Goal: Task Accomplishment & Management: Manage account settings

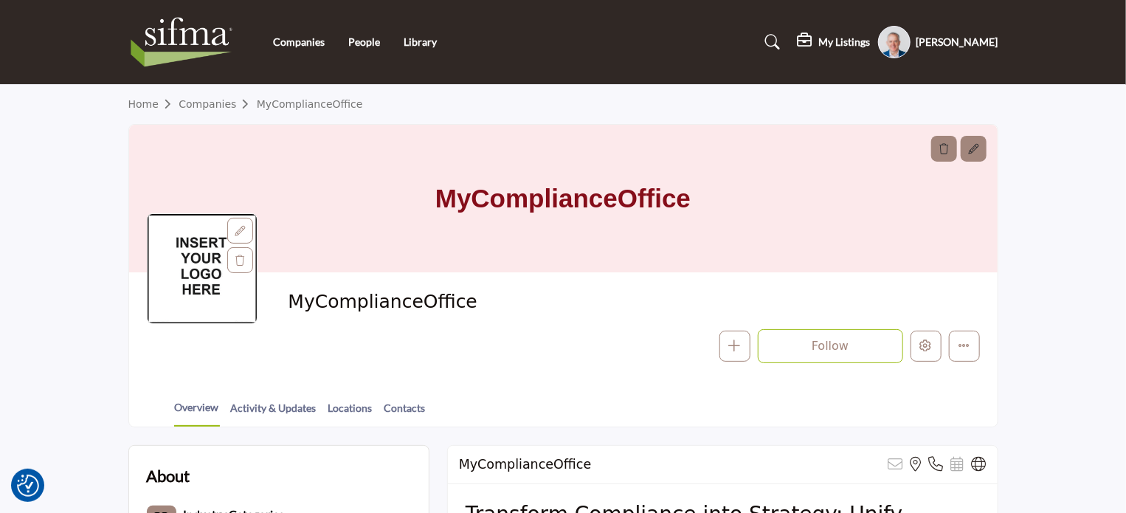
click at [974, 39] on h5 "[PERSON_NAME]" at bounding box center [957, 42] width 82 height 15
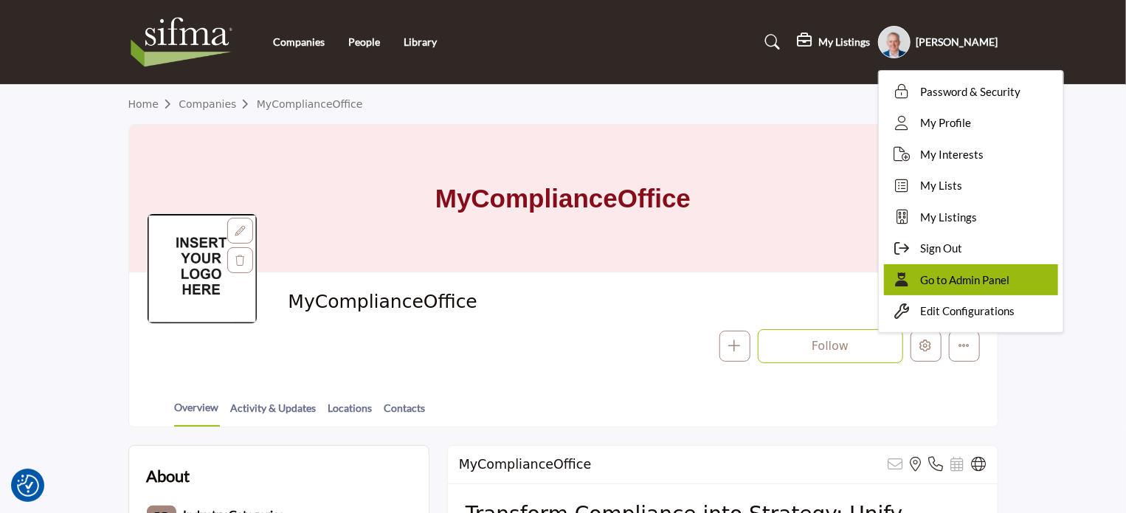
click at [997, 281] on span "Go to Admin Panel" at bounding box center [965, 279] width 89 height 17
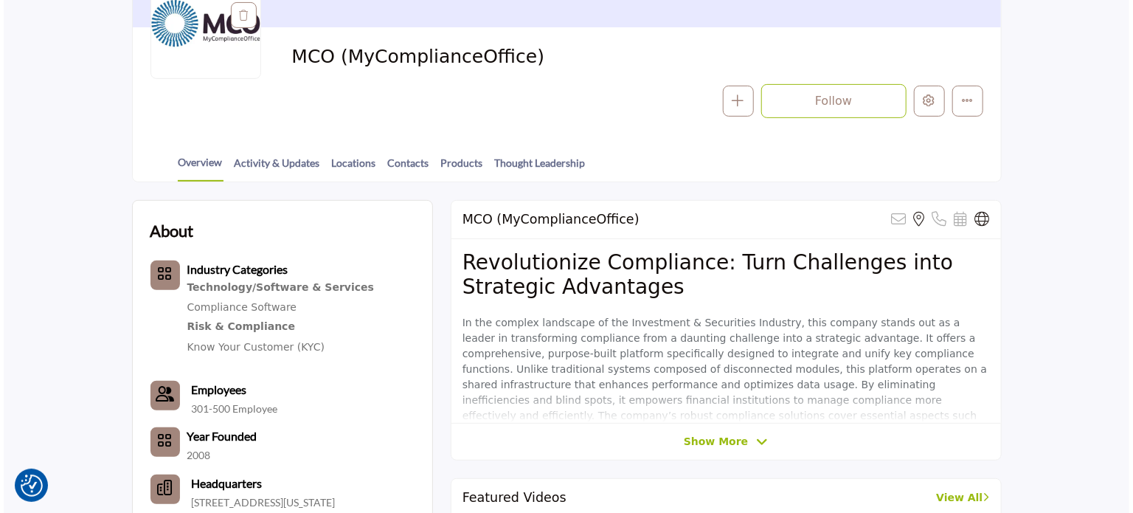
scroll to position [245, 0]
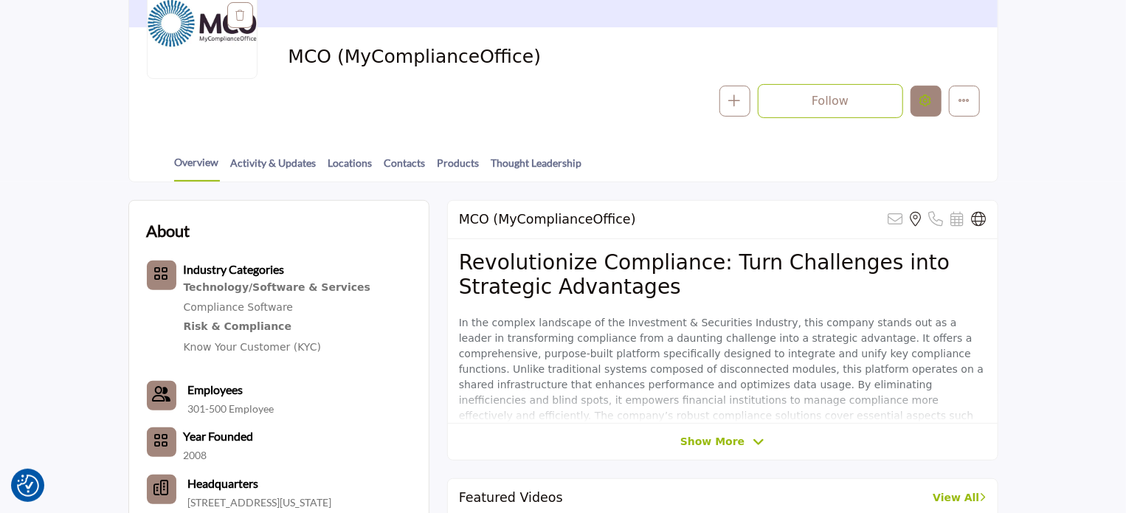
click at [926, 105] on icon "Edit company" at bounding box center [926, 100] width 12 height 12
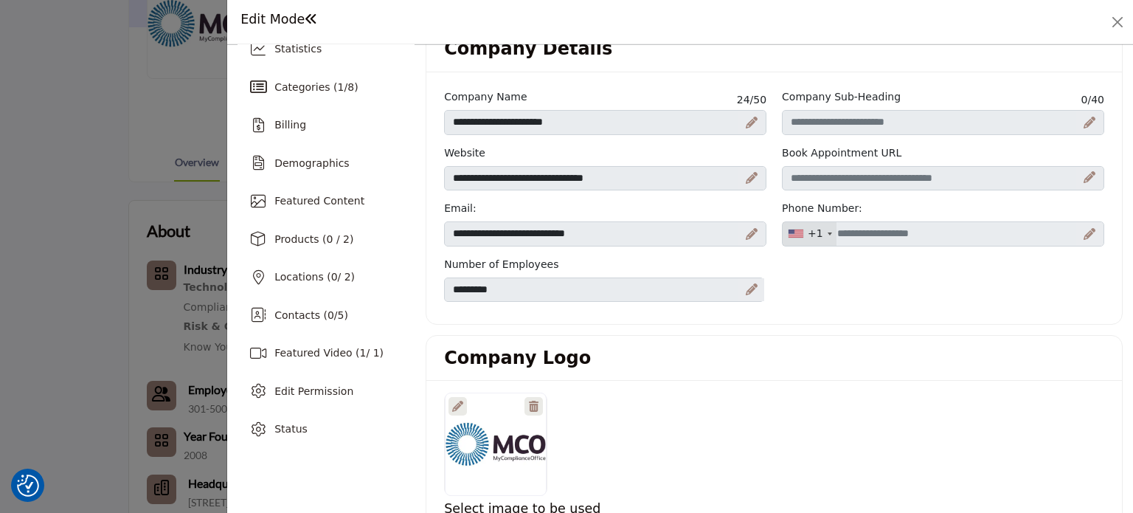
scroll to position [21, 0]
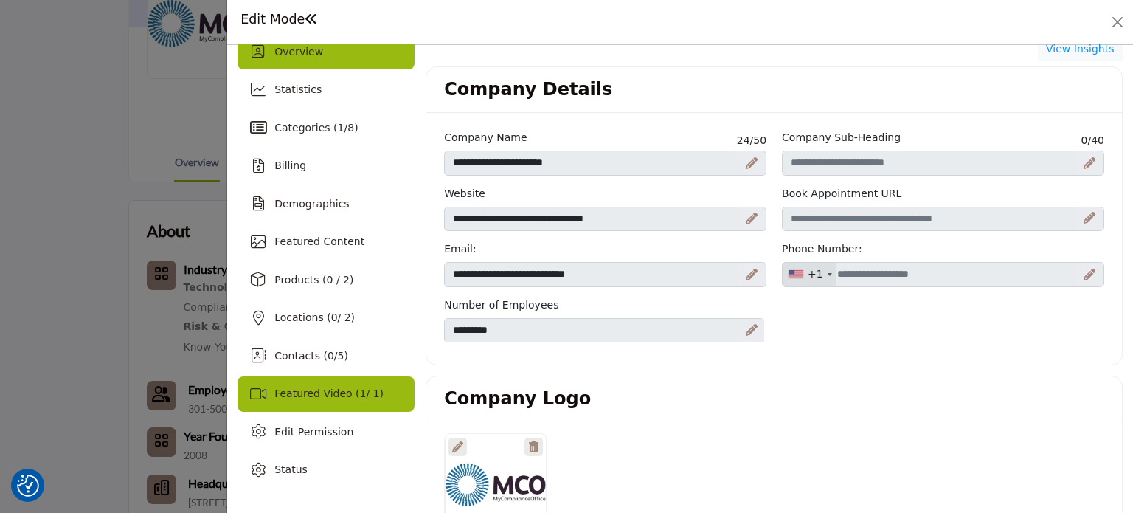
click at [310, 391] on span "Featured Video ( 1 / 1)" at bounding box center [328, 393] width 109 height 12
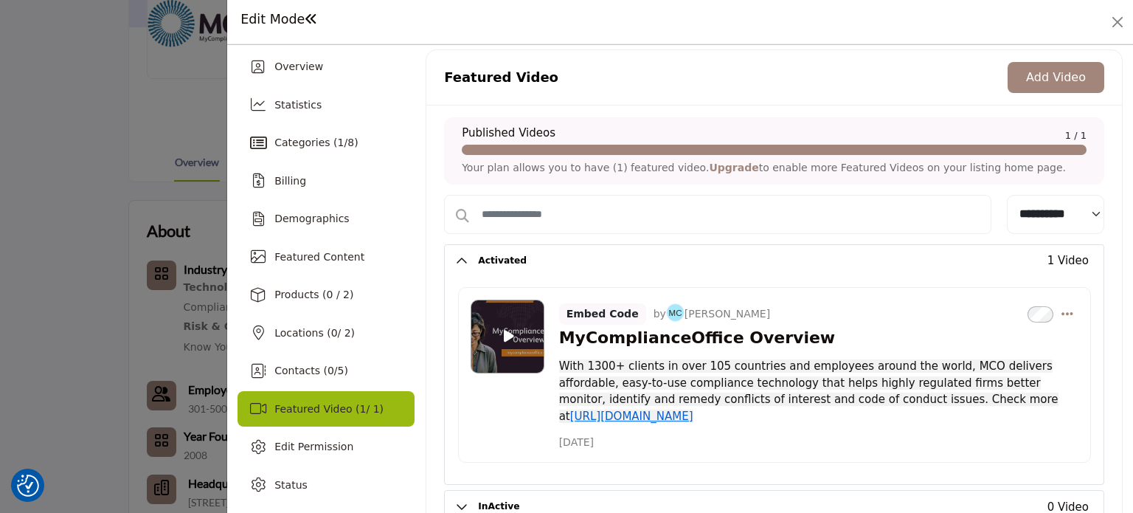
scroll to position [21, 0]
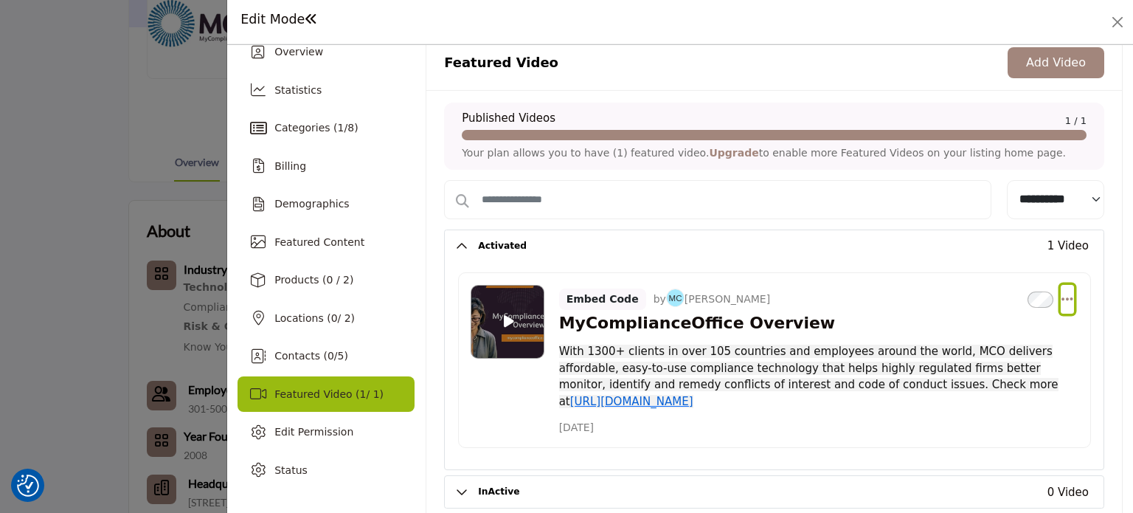
click at [1061, 297] on icon "Select Dropdown Options" at bounding box center [1067, 298] width 12 height 13
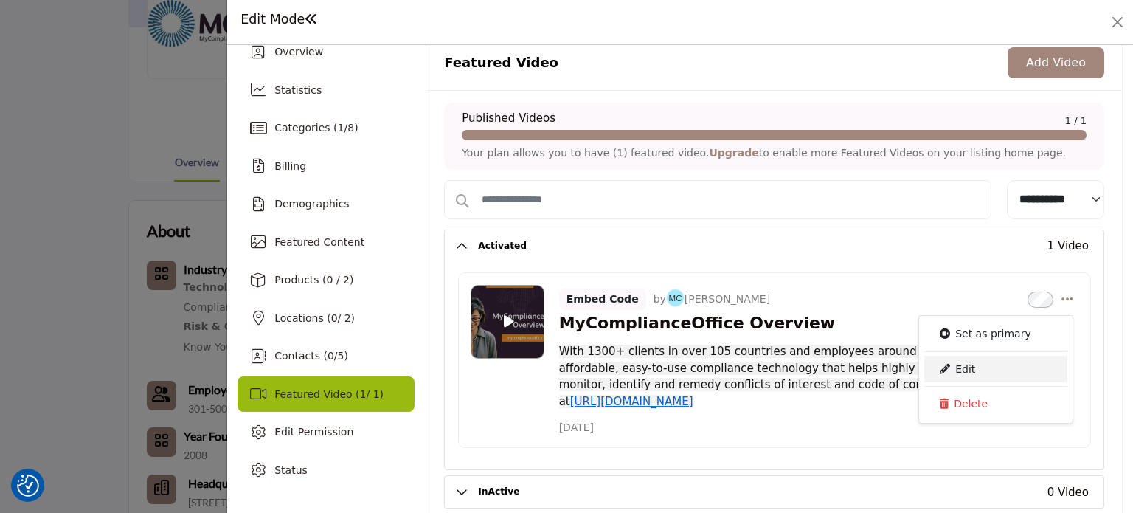
click at [962, 362] on link "Edit" at bounding box center [995, 369] width 143 height 27
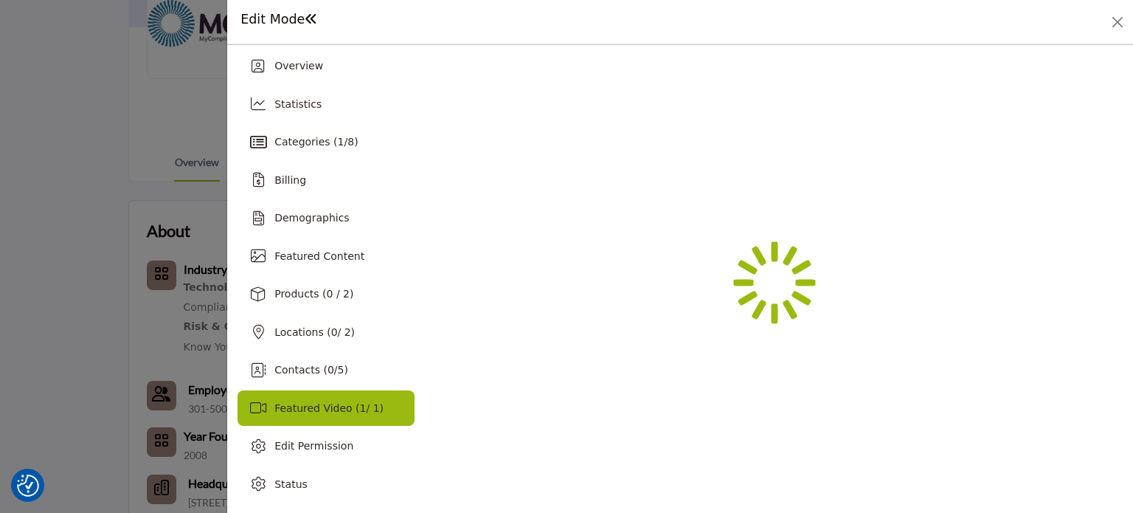
scroll to position [6, 0]
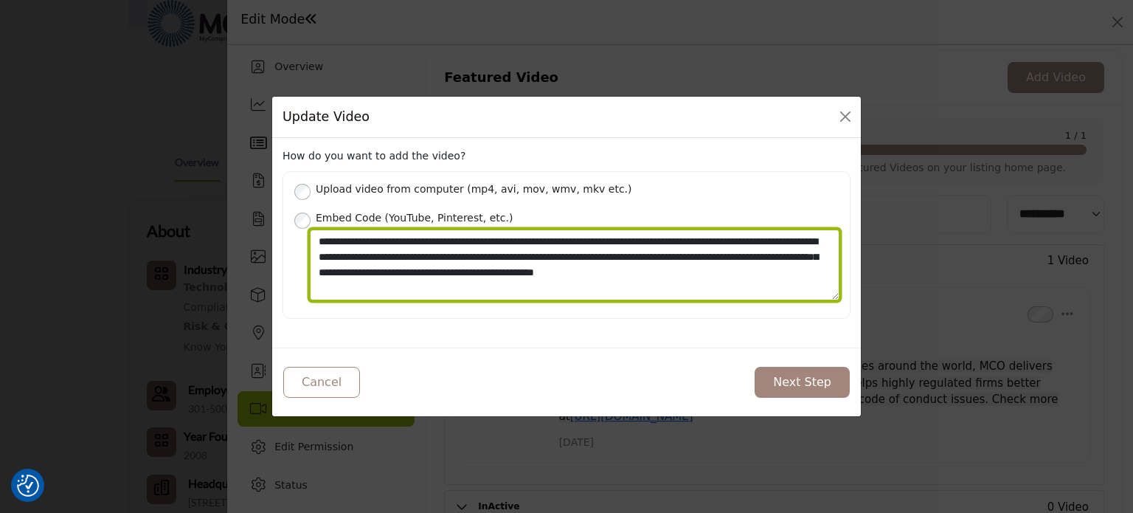
click at [587, 274] on textarea "**********" at bounding box center [575, 264] width 530 height 71
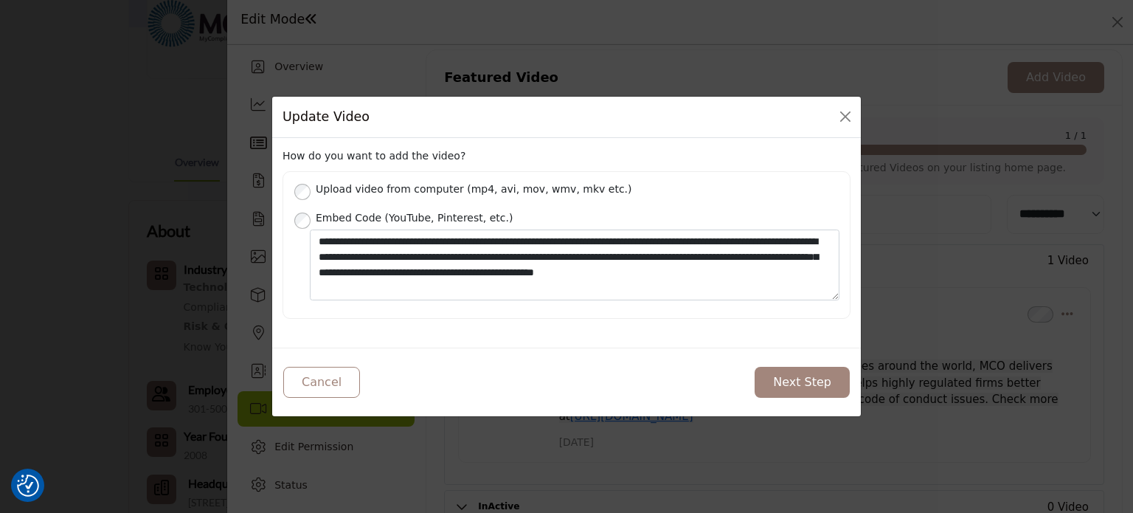
click at [815, 368] on button "Next Step" at bounding box center [802, 382] width 95 height 31
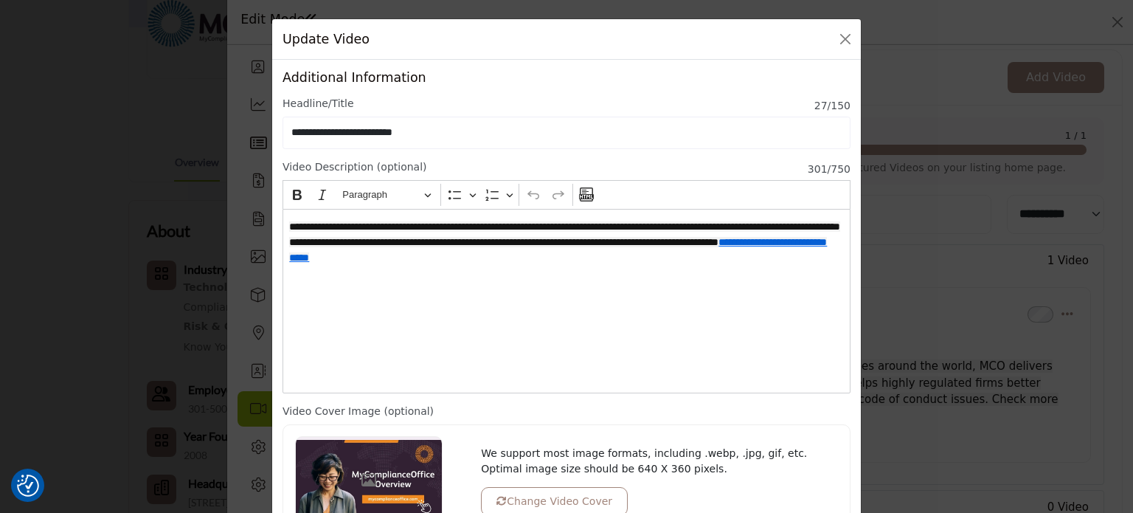
click at [687, 259] on p "**********" at bounding box center [566, 242] width 554 height 46
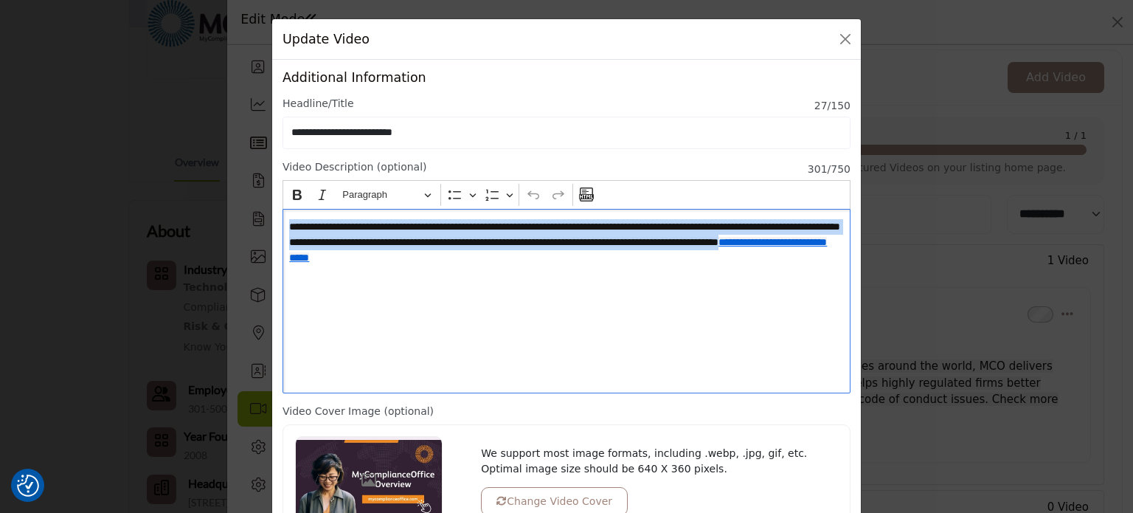
scroll to position [130, 0]
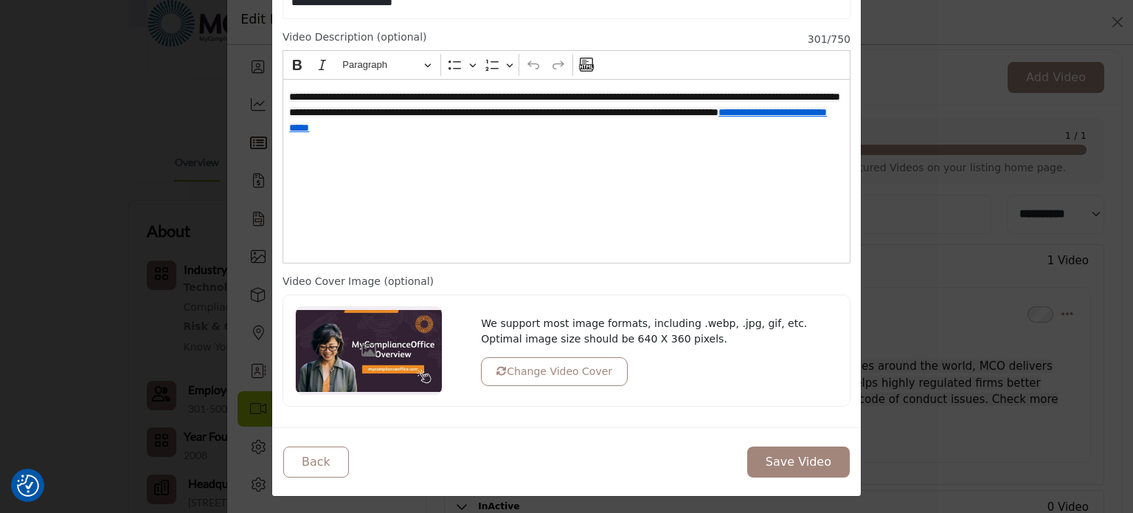
click at [338, 350] on div at bounding box center [369, 350] width 148 height 89
click at [519, 369] on button "Change Video Cover" at bounding box center [554, 371] width 147 height 29
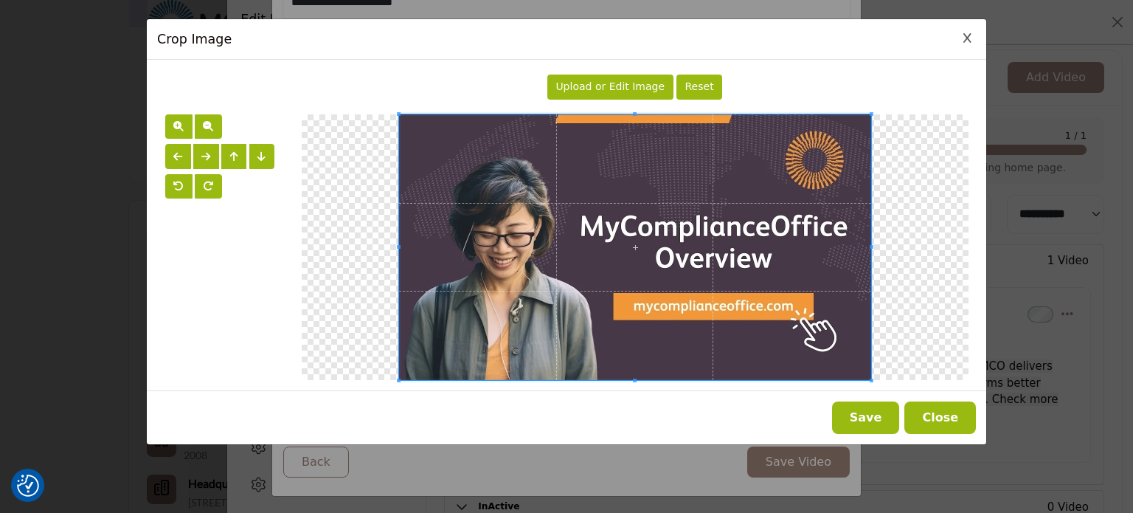
click at [606, 204] on span at bounding box center [635, 247] width 472 height 266
click at [606, 204] on span at bounding box center [636, 247] width 472 height 266
click at [960, 418] on button "Close" at bounding box center [940, 417] width 72 height 32
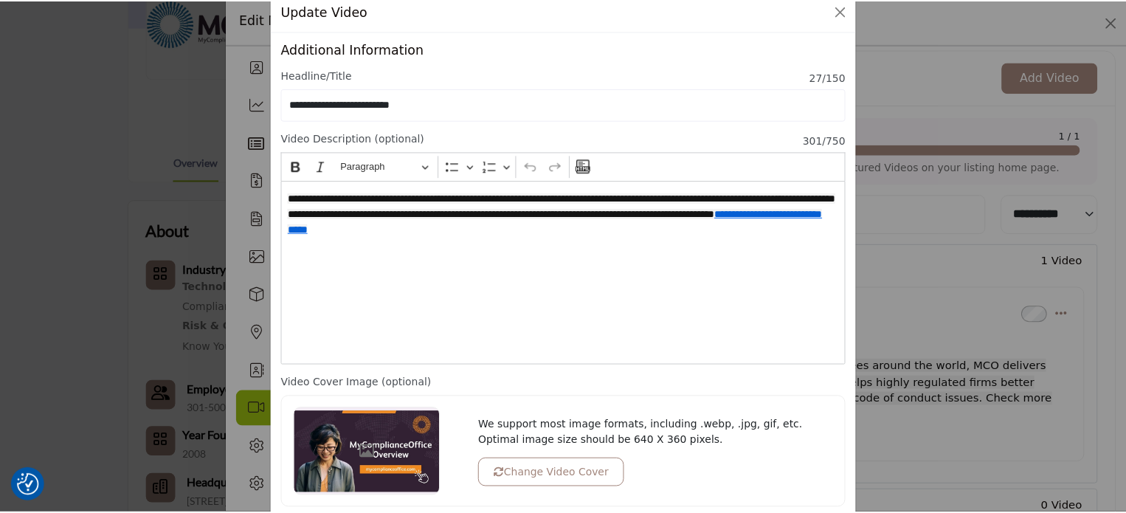
scroll to position [27, 0]
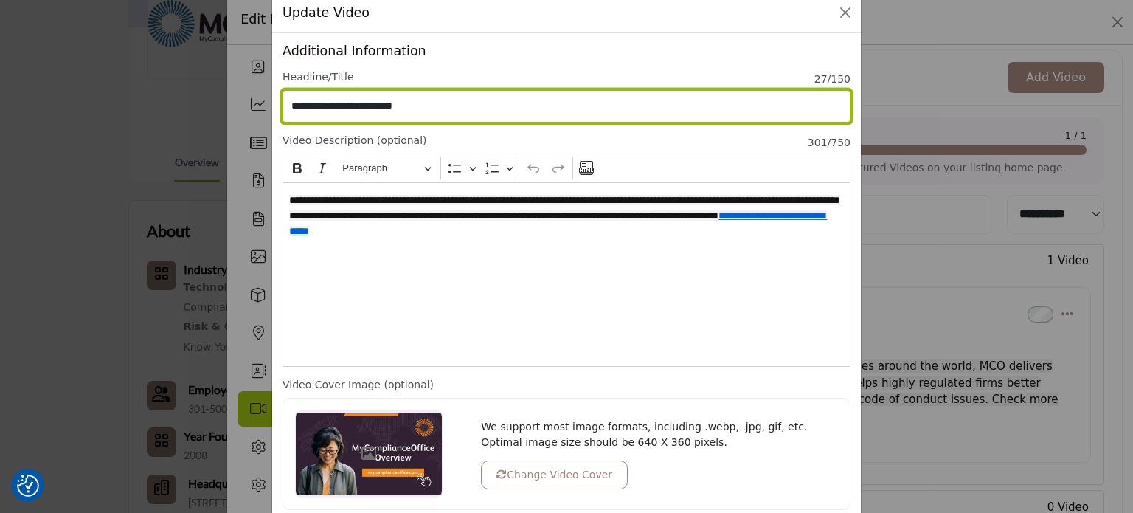
click at [487, 106] on input "**********" at bounding box center [567, 106] width 568 height 32
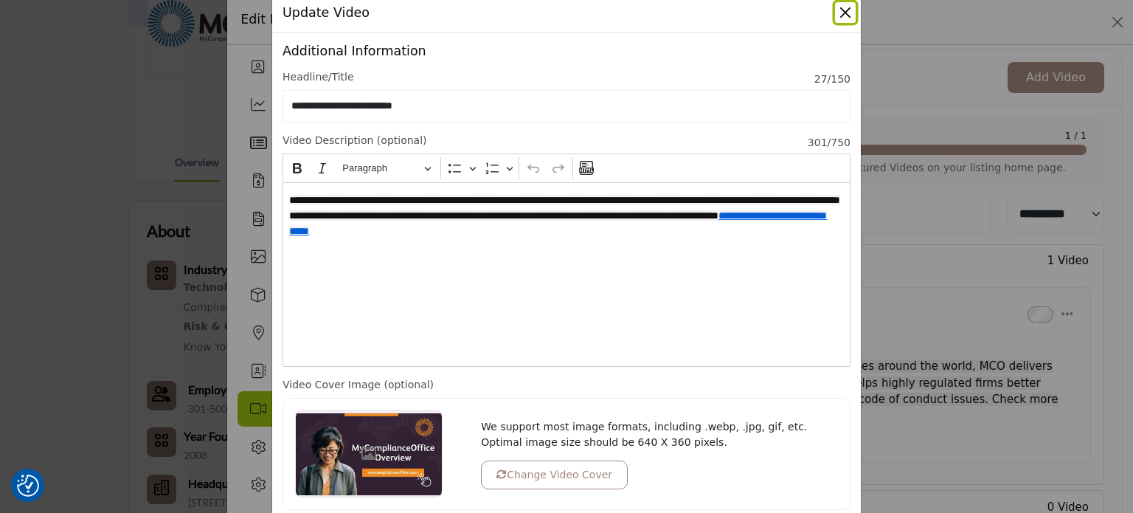
click at [845, 17] on button "Close" at bounding box center [845, 12] width 21 height 21
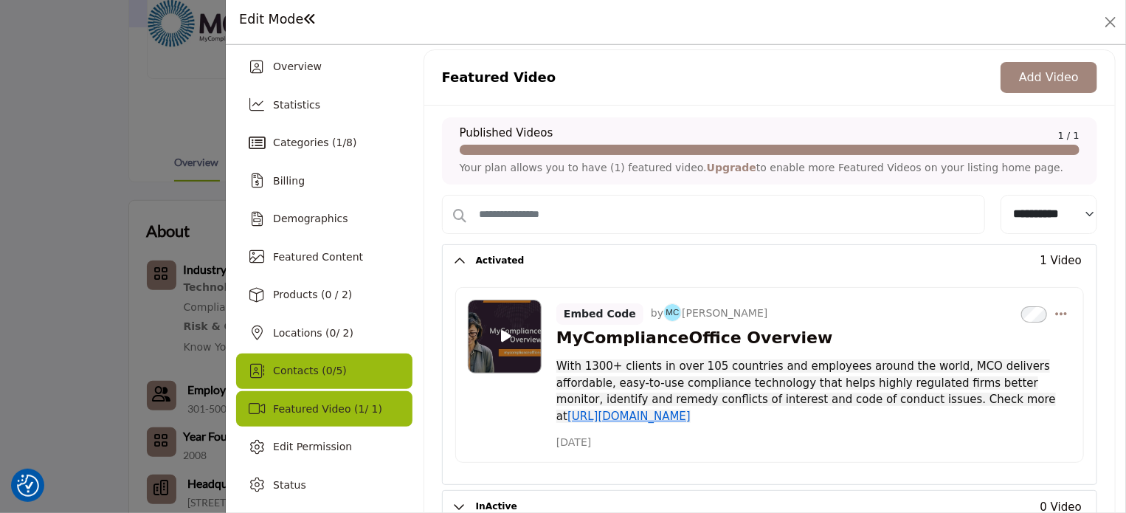
click at [311, 373] on span "Contacts ( 0 / 5 )" at bounding box center [310, 370] width 74 height 12
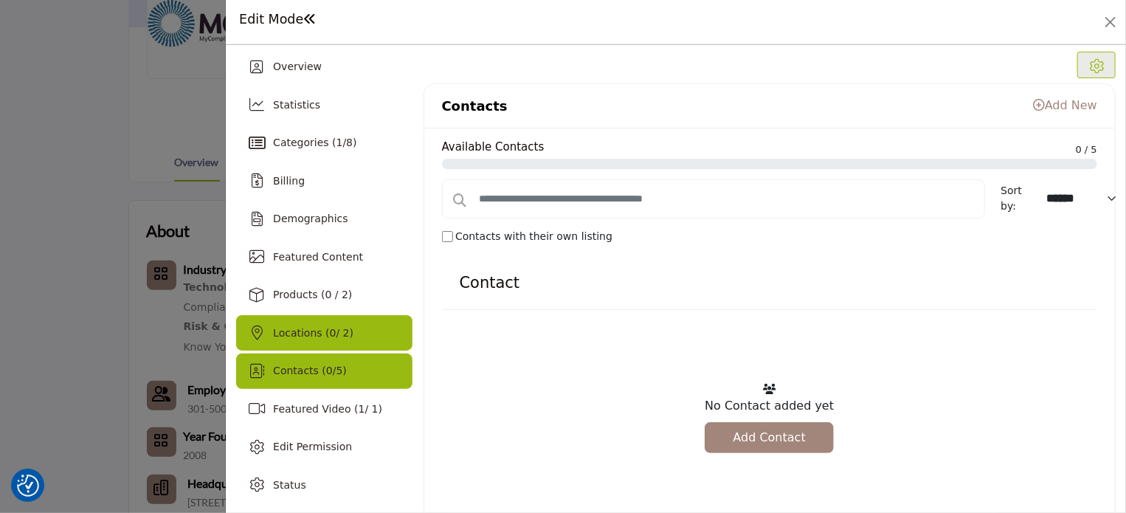
click at [307, 337] on span "Locations ( 0 / 2)" at bounding box center [313, 333] width 80 height 12
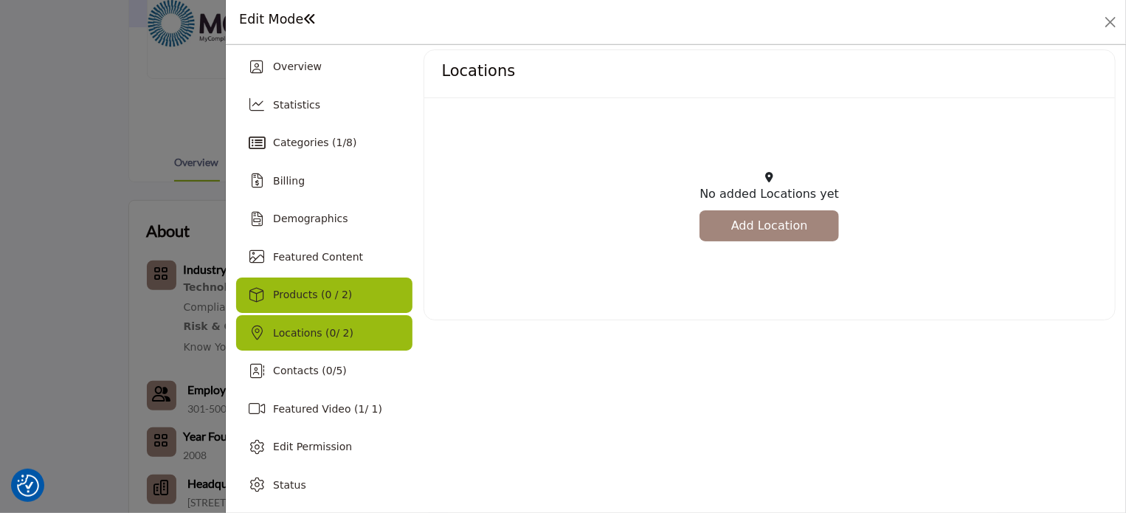
click at [314, 295] on span "Products (0 / 2)" at bounding box center [312, 294] width 79 height 12
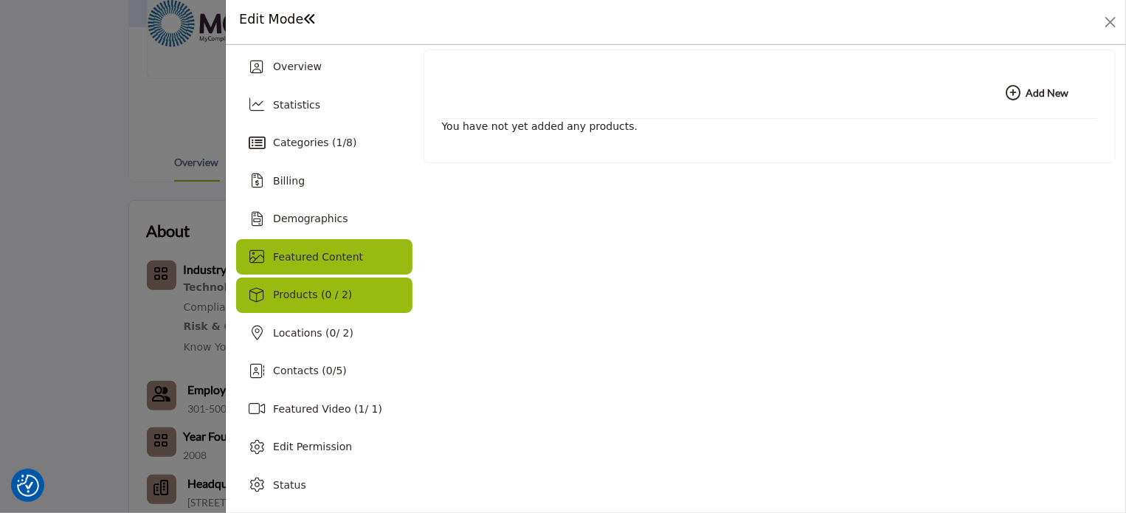
click at [314, 254] on span "Featured Content" at bounding box center [318, 257] width 90 height 12
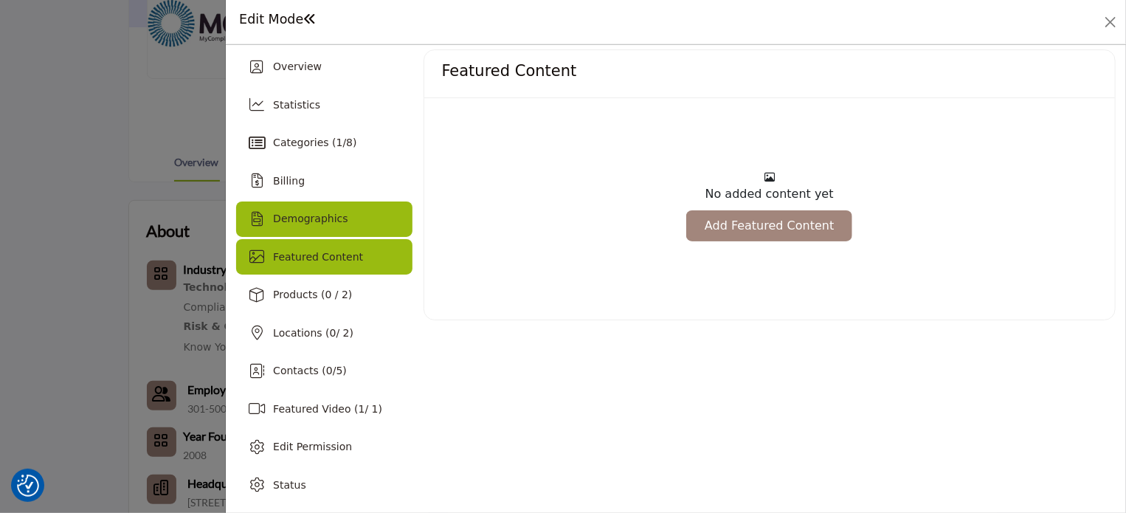
click at [324, 228] on div "Demographics" at bounding box center [324, 218] width 176 height 35
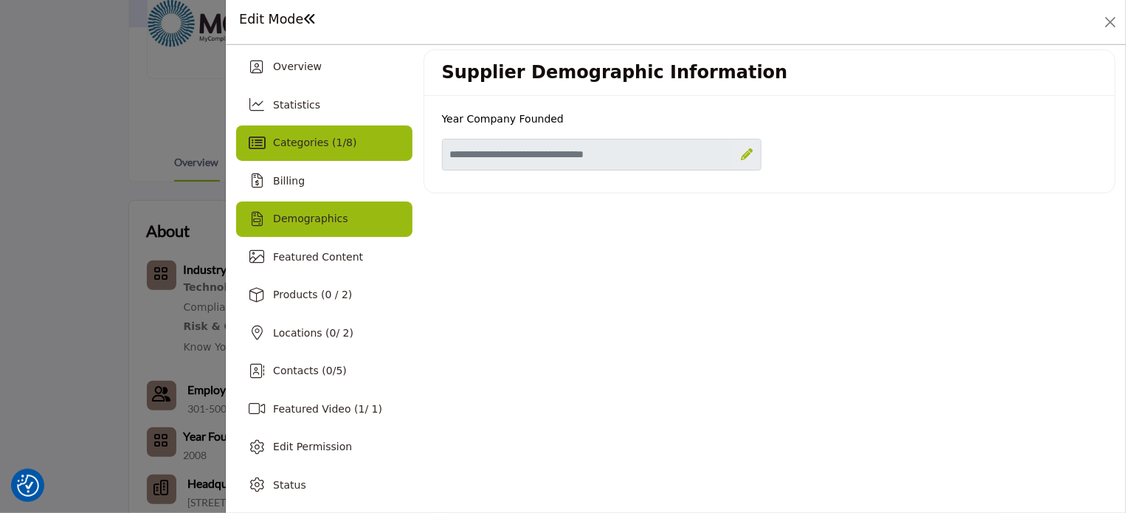
click at [353, 133] on div "Categories ( 1 / 8 )" at bounding box center [324, 142] width 176 height 35
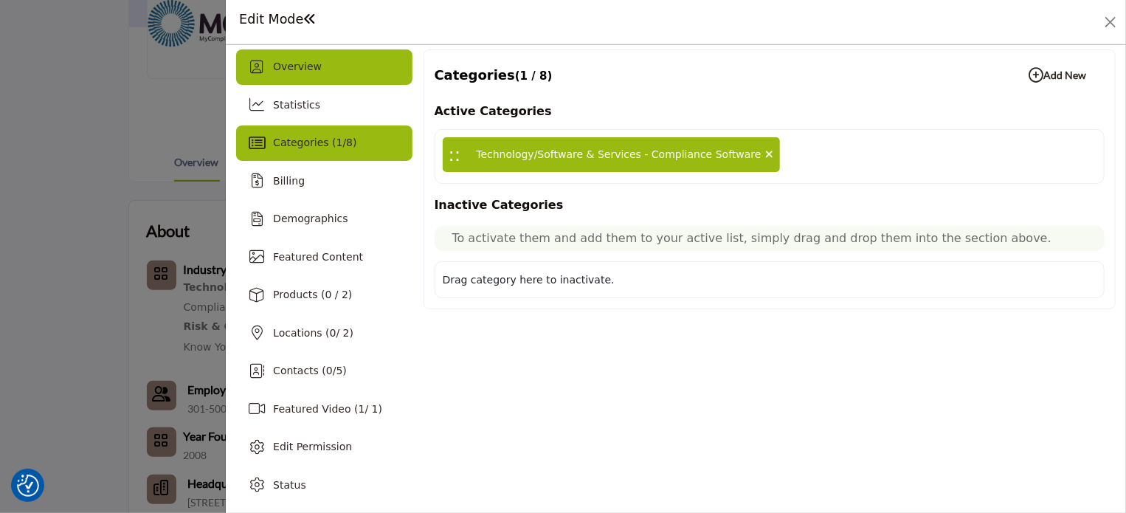
click at [358, 71] on div "Overview" at bounding box center [324, 66] width 176 height 35
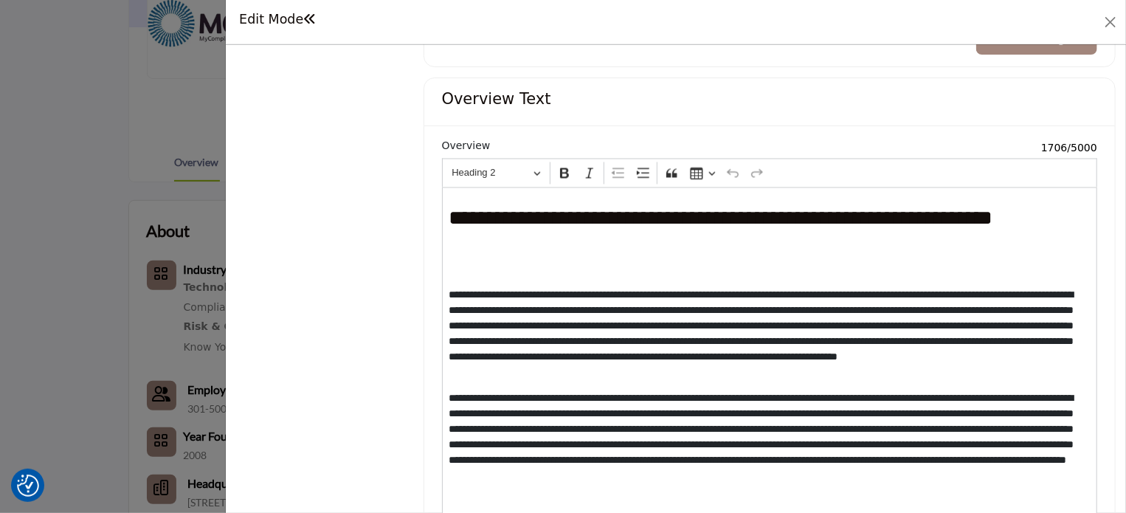
scroll to position [1404, 0]
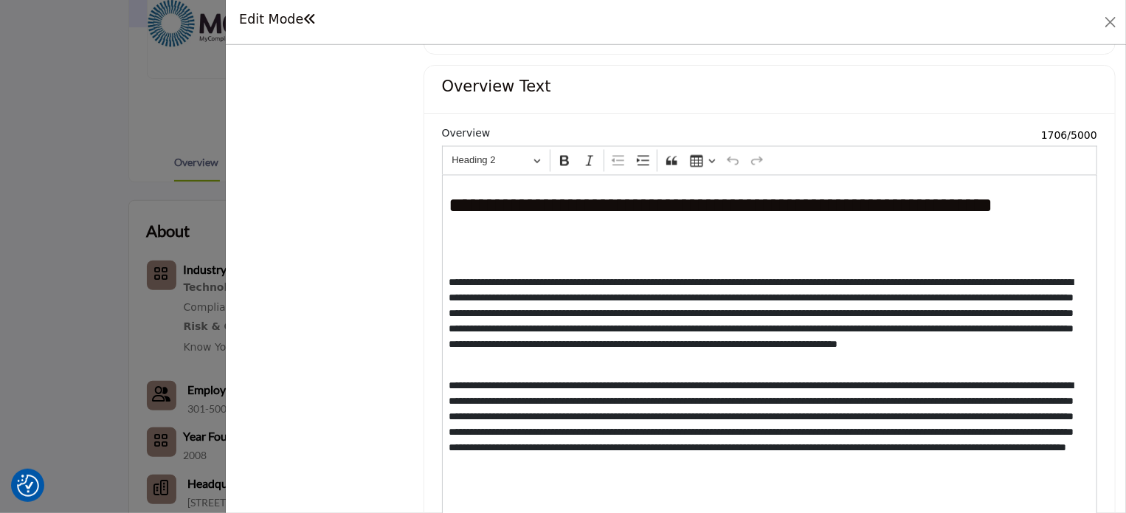
click at [787, 280] on p "**********" at bounding box center [766, 321] width 637 height 93
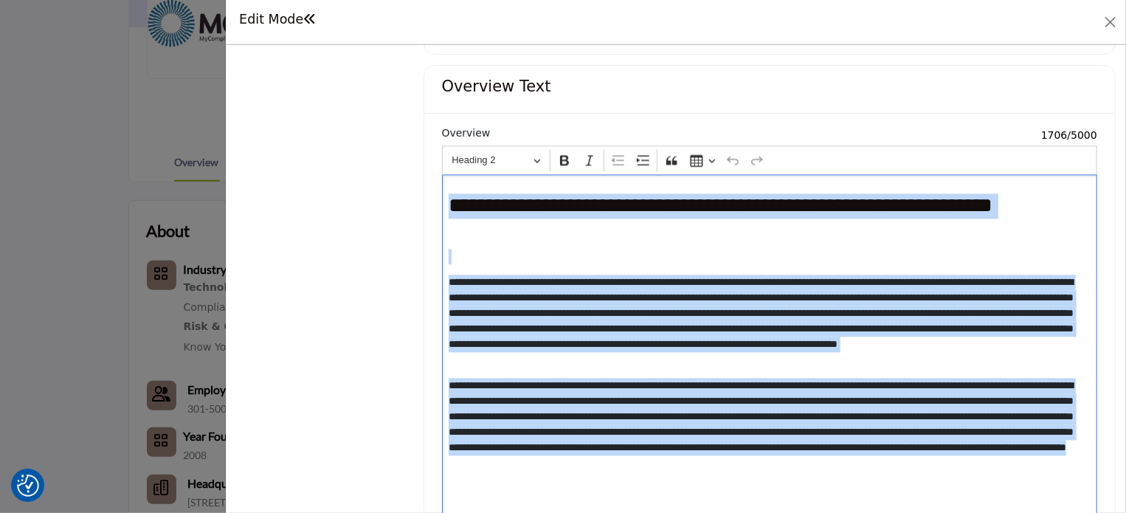
copy div "**********"
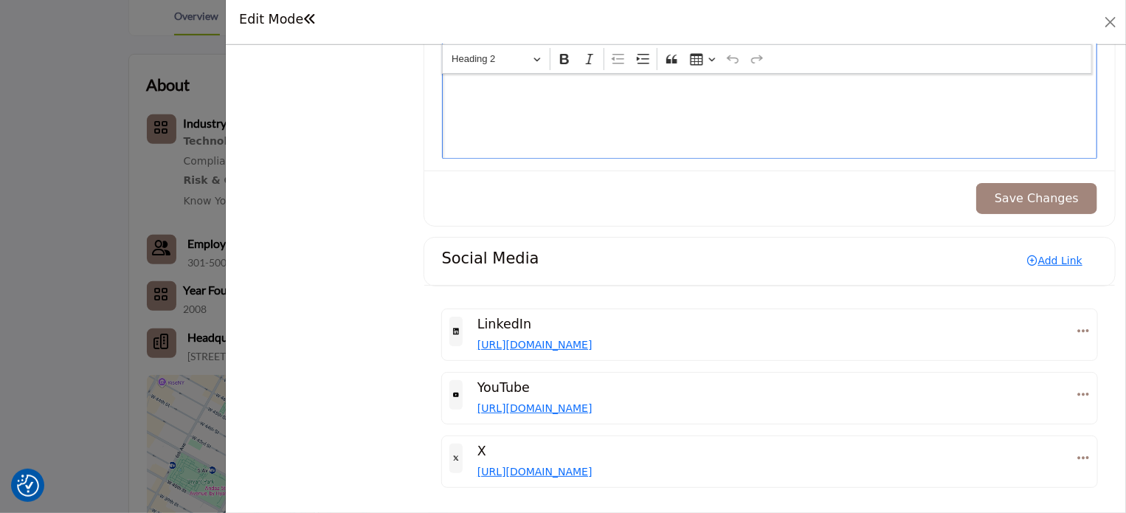
scroll to position [389, 0]
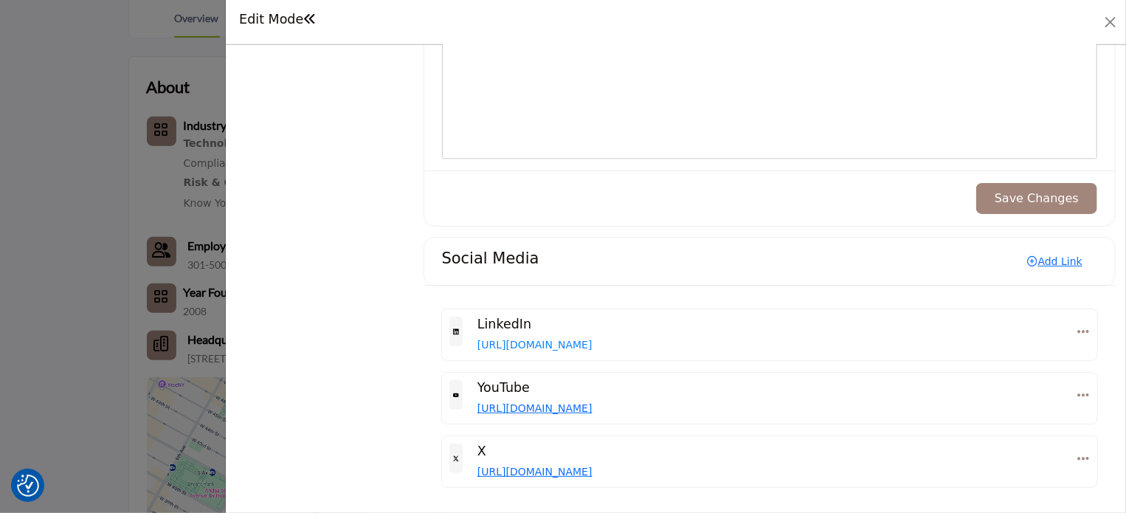
drag, startPoint x: 792, startPoint y: 342, endPoint x: 477, endPoint y: 336, distance: 315.0
click at [477, 337] on p "https://www.linkedin.com/company/mycomplianceoffice" at bounding box center [765, 344] width 577 height 15
copy link "https://www.linkedin.com/company/mycomplianceoffice"
drag, startPoint x: 796, startPoint y: 402, endPoint x: 476, endPoint y: 401, distance: 320.1
click at [477, 401] on p "https://www.youtube.com/channel/UCvE-eGnS_qXrRJUgSTkE2VA" at bounding box center [765, 408] width 577 height 15
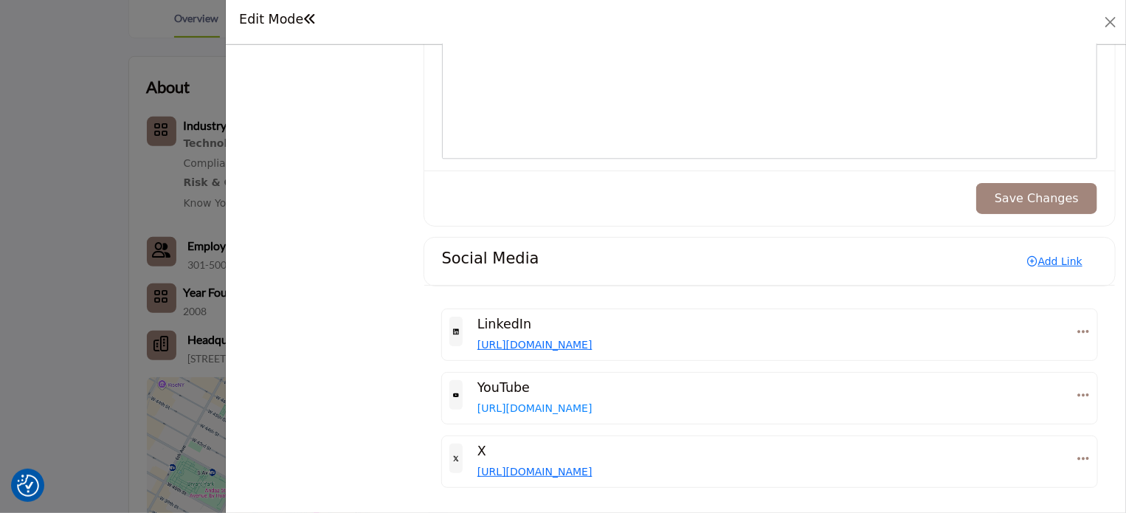
copy link "https://www.youtube.com/channel/UCvE-eGnS_qXrRJUgSTkE2VA"
drag, startPoint x: 640, startPoint y: 467, endPoint x: 477, endPoint y: 459, distance: 162.5
click at [477, 464] on p "https://twitter.com/mycompliance" at bounding box center [765, 471] width 577 height 15
copy link "https://twitter.com/mycompliance"
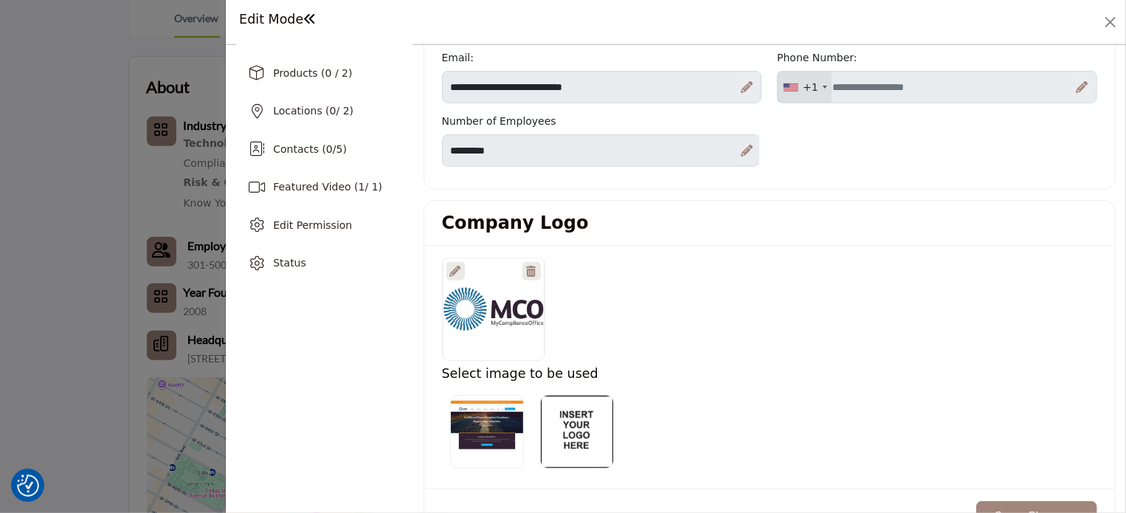
scroll to position [0, 0]
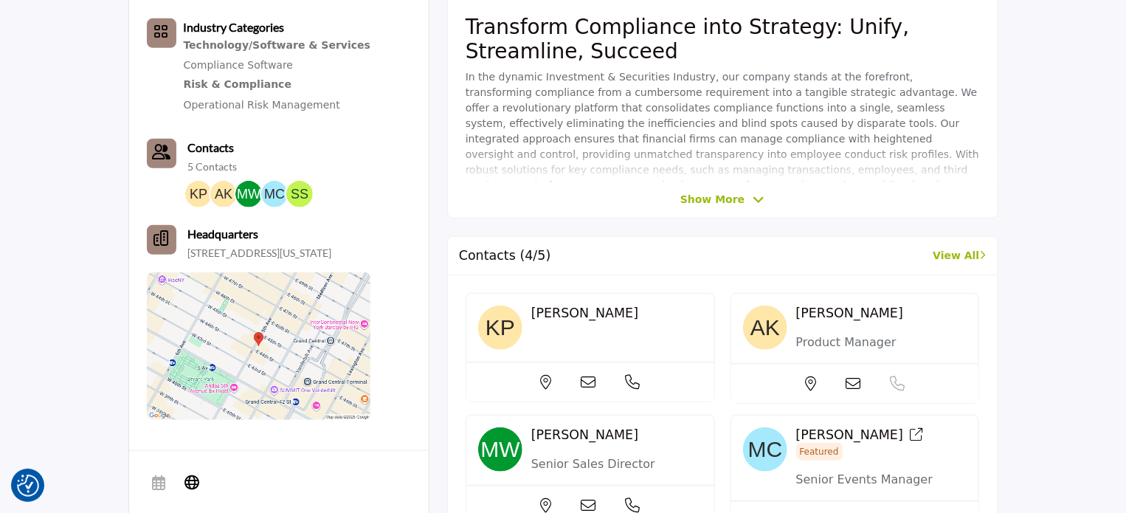
scroll to position [651, 0]
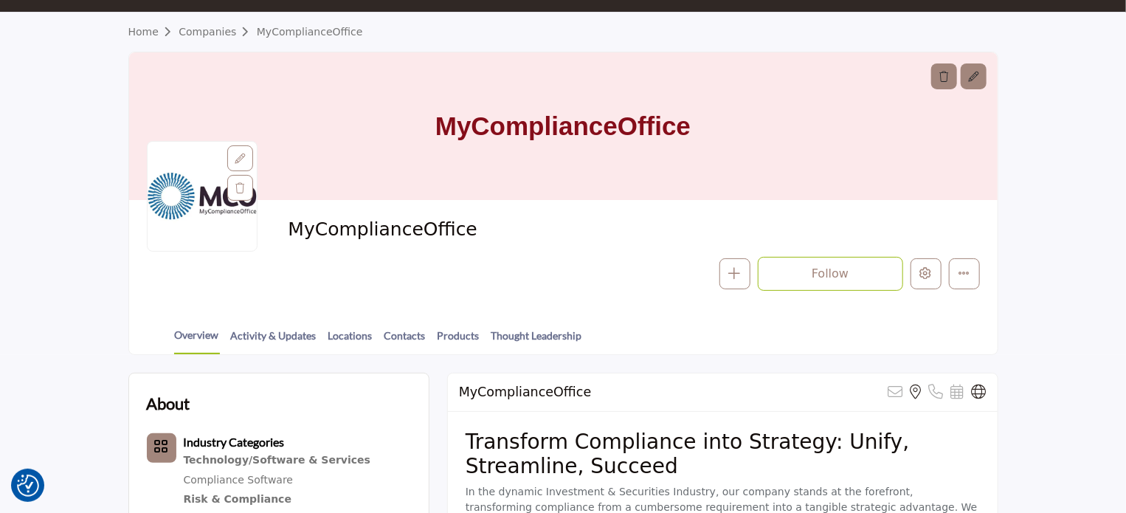
scroll to position [77, 0]
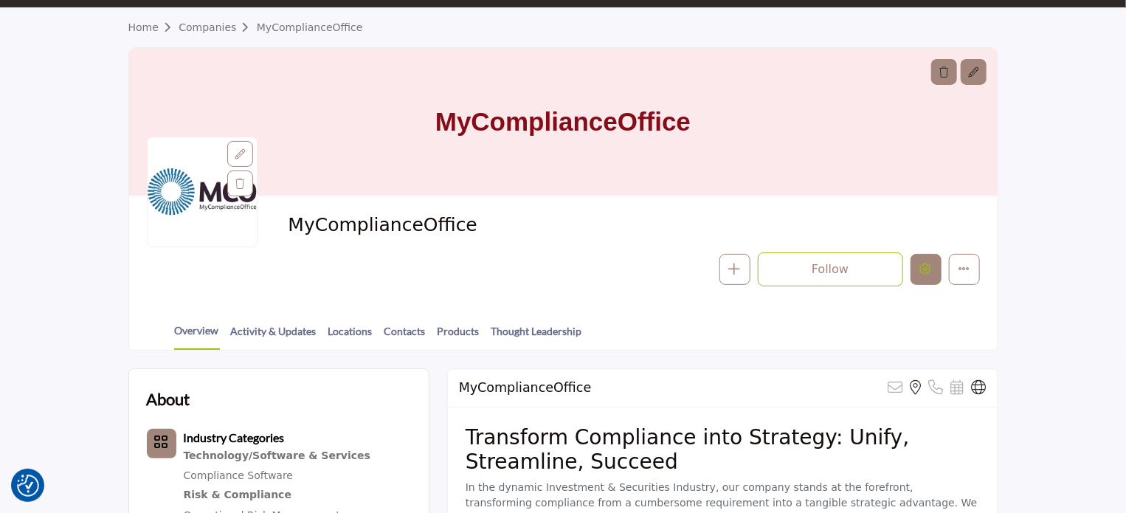
click at [925, 265] on icon "Edit company" at bounding box center [926, 269] width 12 height 12
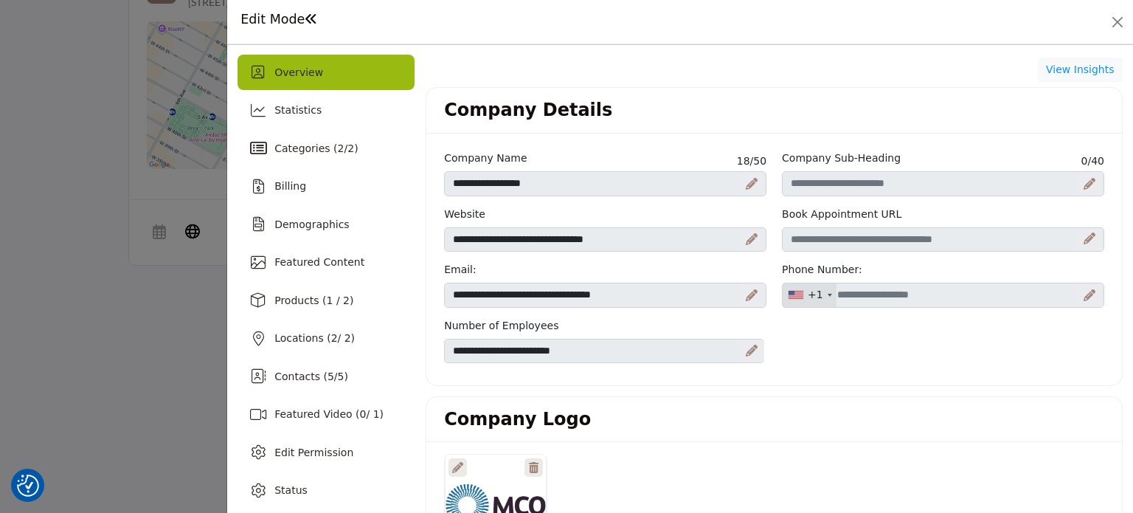
scroll to position [744, 0]
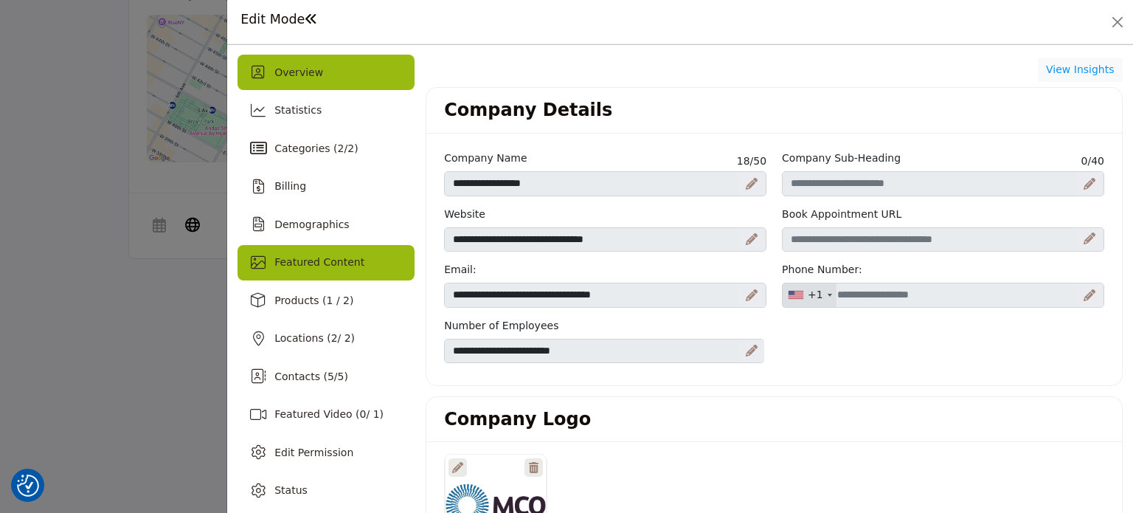
click at [370, 260] on div "Featured Content" at bounding box center [326, 262] width 177 height 35
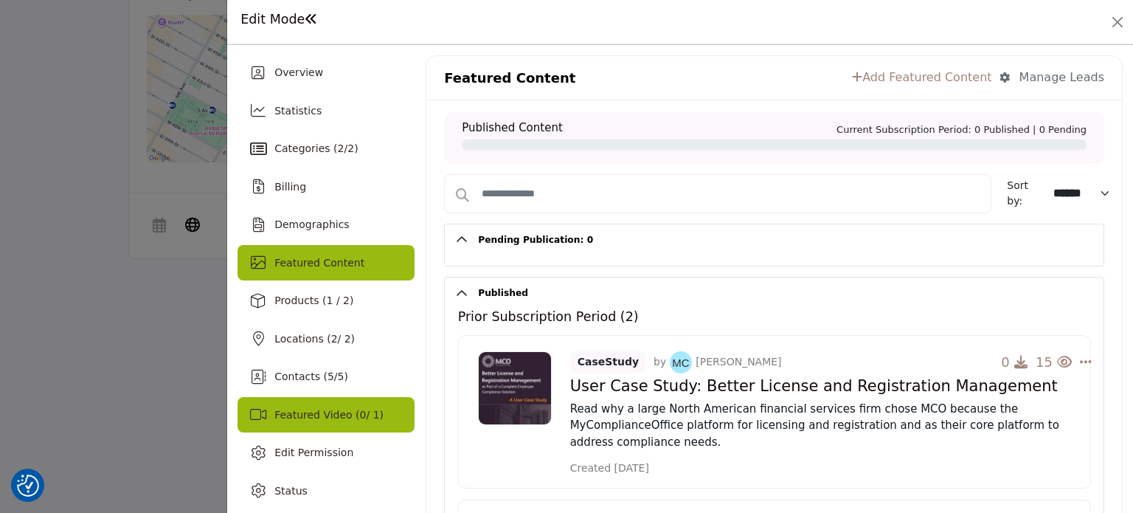
click at [330, 399] on div "Featured Video ( 0 / 1)" at bounding box center [326, 414] width 177 height 35
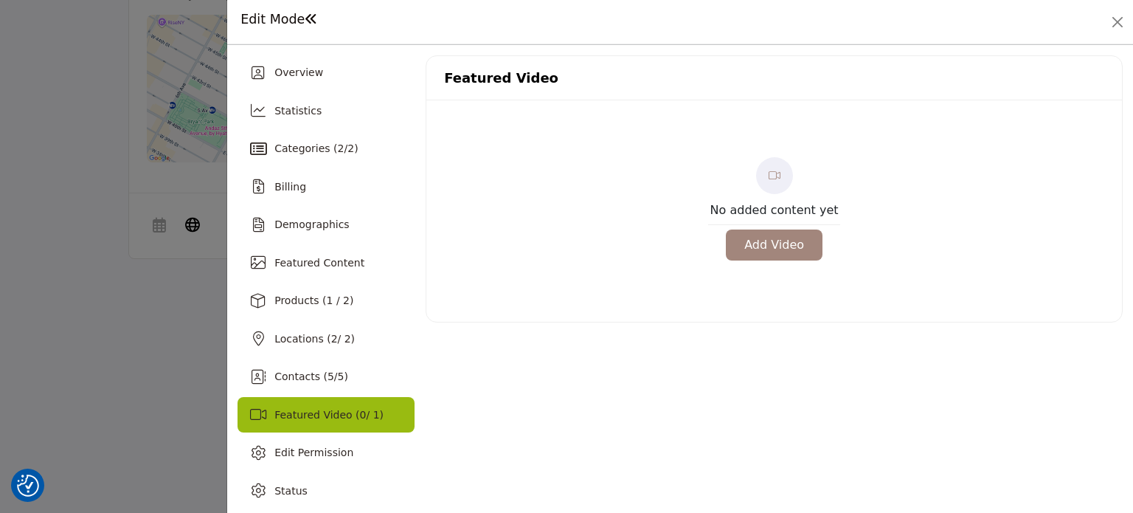
click at [746, 241] on button "Add Video" at bounding box center [774, 244] width 97 height 31
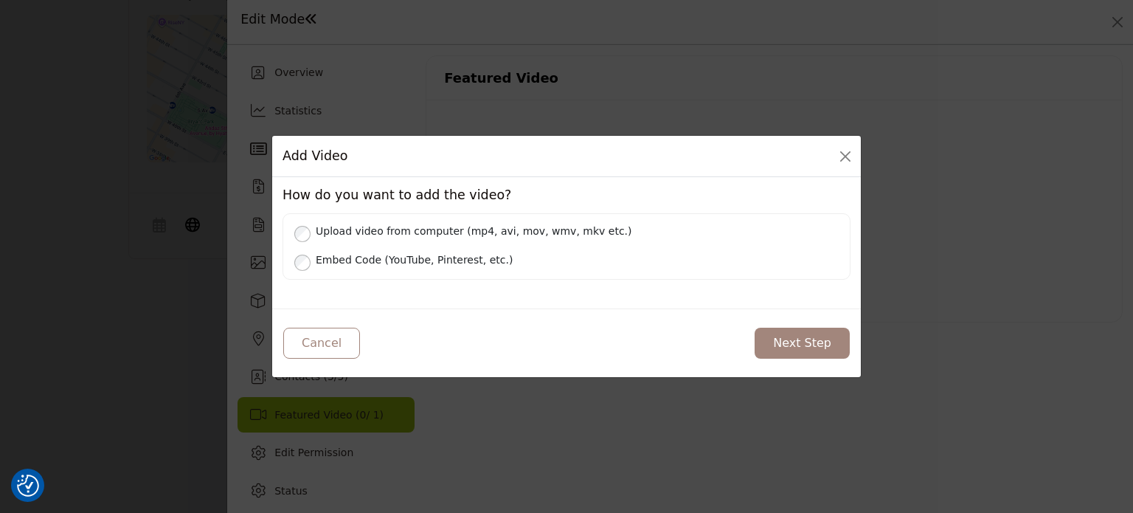
click at [327, 254] on label "Embed Code (YouTube, Pinterest, etc.)" at bounding box center [574, 258] width 529 height 18
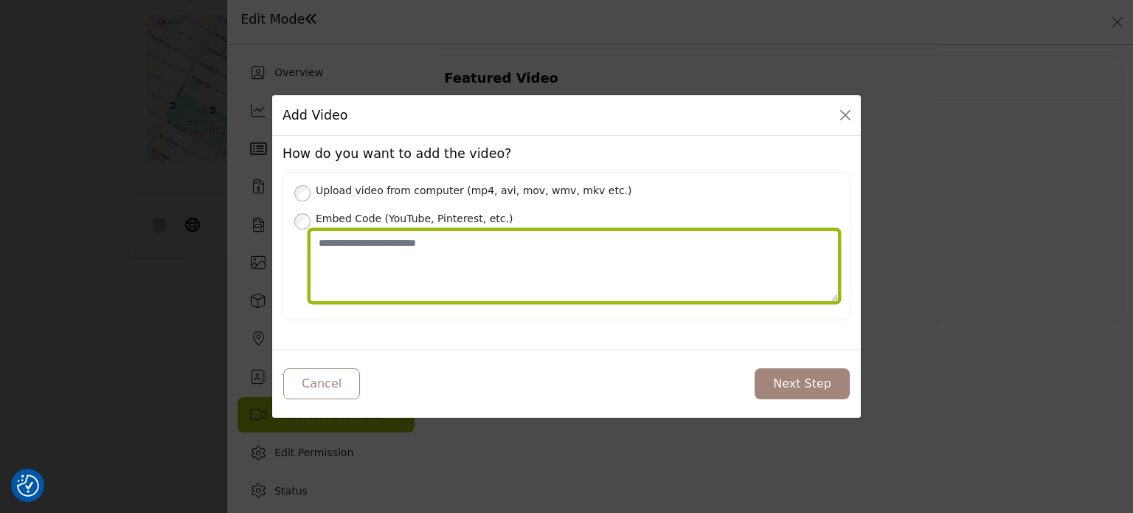
click at [409, 270] on textarea "Place your Embed Code here" at bounding box center [574, 266] width 529 height 72
paste textarea "**********"
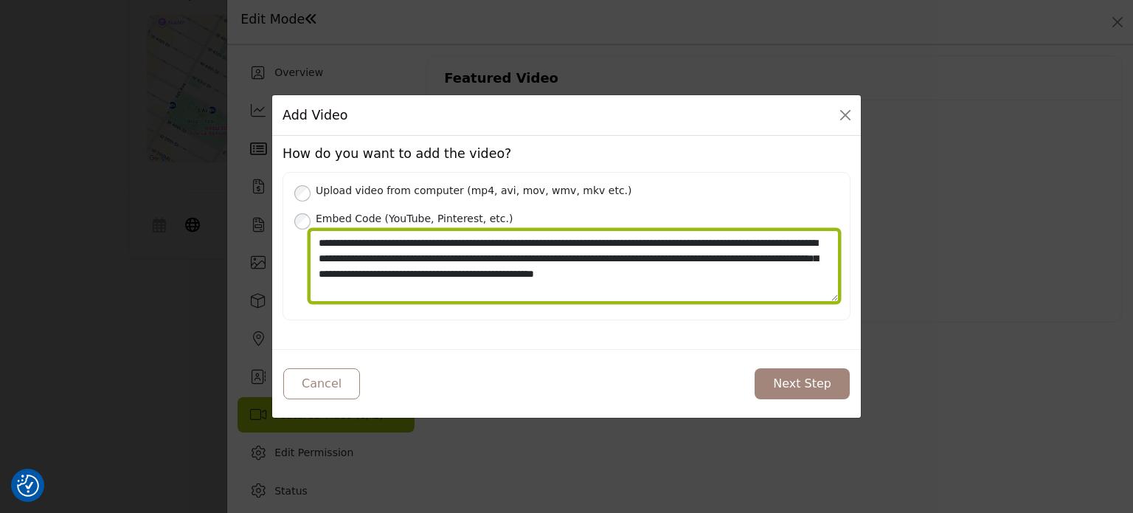
type textarea "**********"
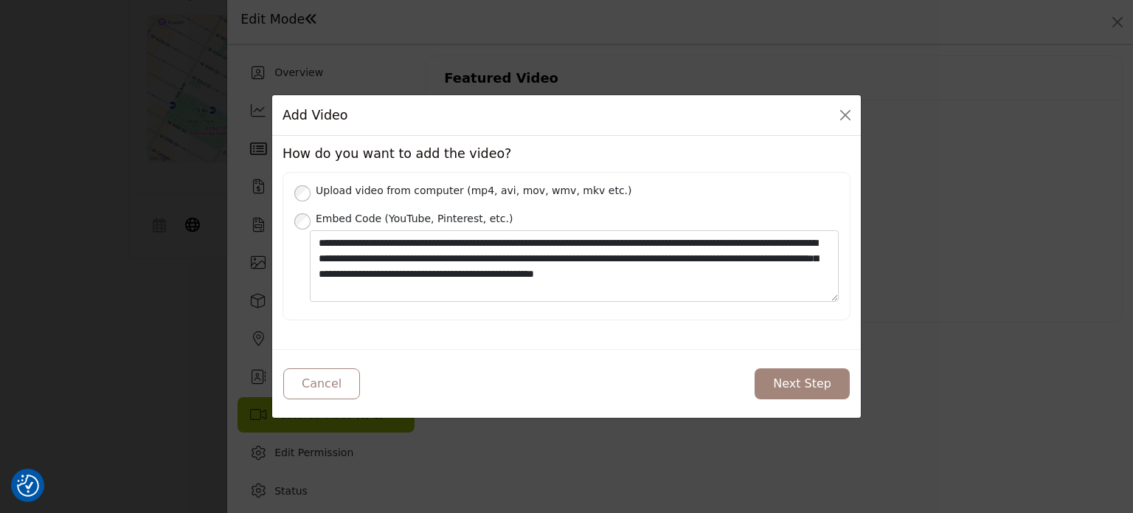
click at [799, 385] on button "Next Step" at bounding box center [802, 383] width 95 height 31
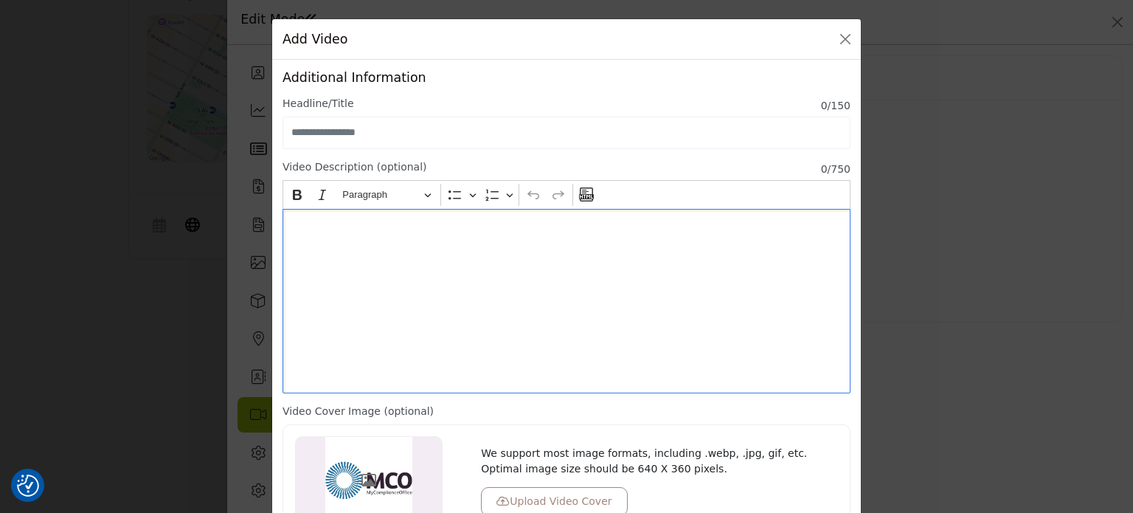
click at [609, 219] on p "Editor editing area: main" at bounding box center [566, 226] width 554 height 15
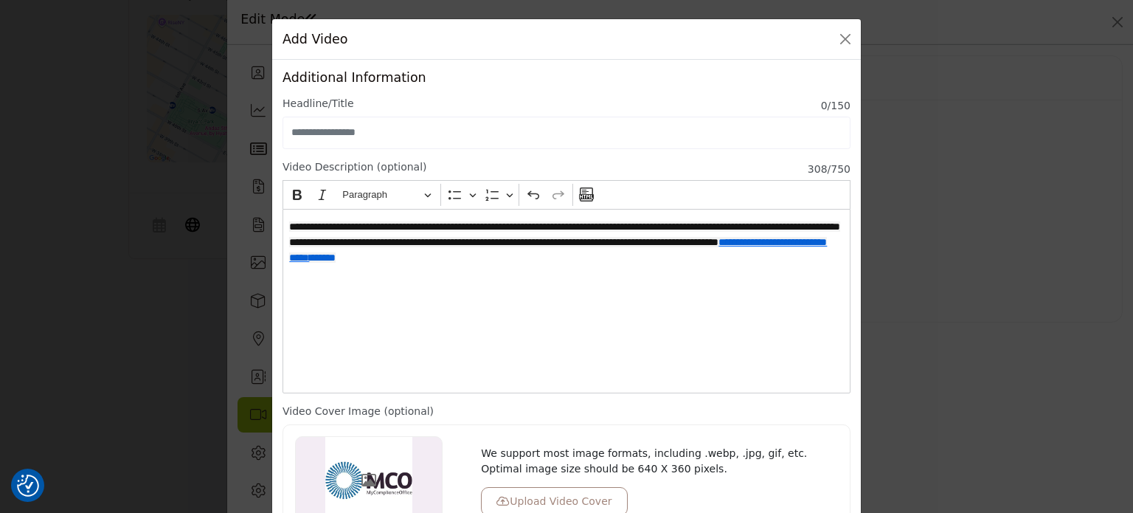
click at [555, 489] on button "Upload Video Cover" at bounding box center [554, 501] width 146 height 29
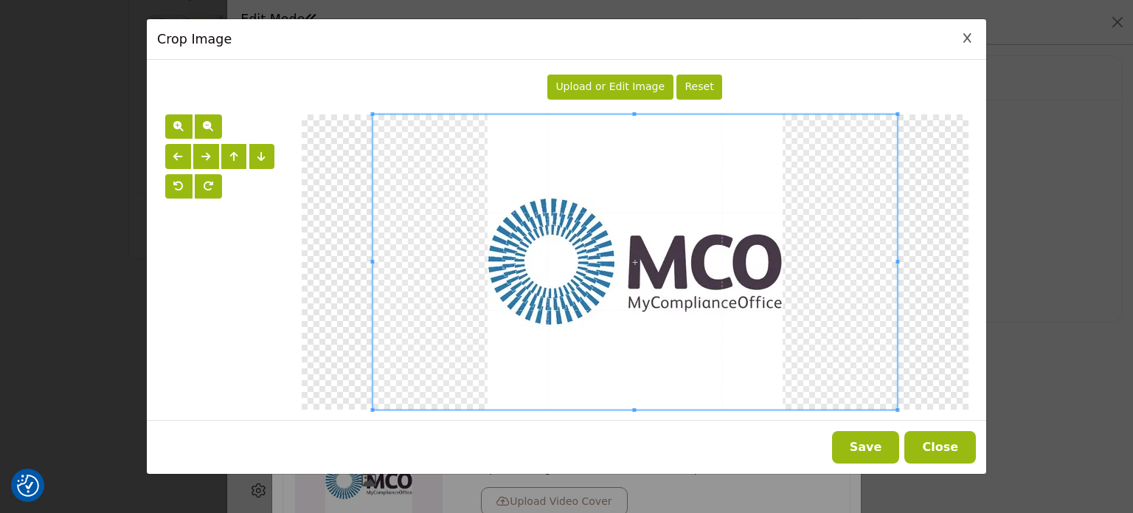
click at [605, 91] on span "Upload or Edit Image" at bounding box center [609, 86] width 109 height 12
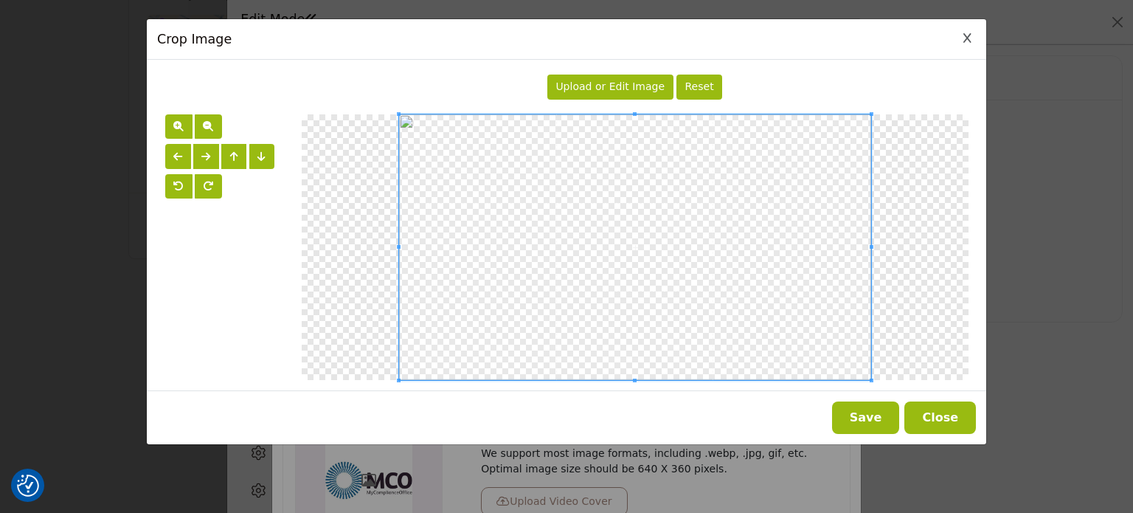
click at [882, 417] on button "Save" at bounding box center [866, 417] width 68 height 32
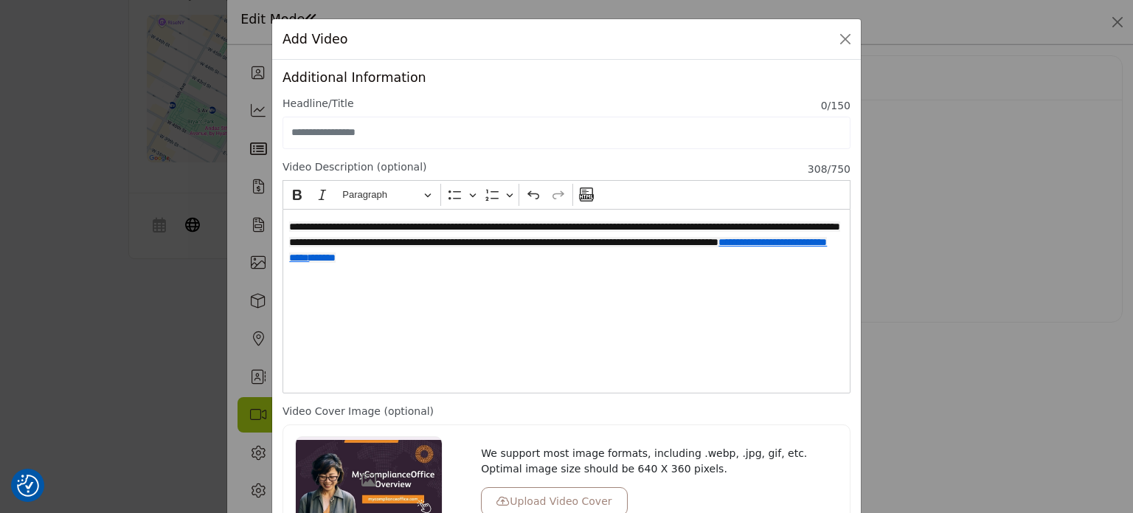
scroll to position [130, 0]
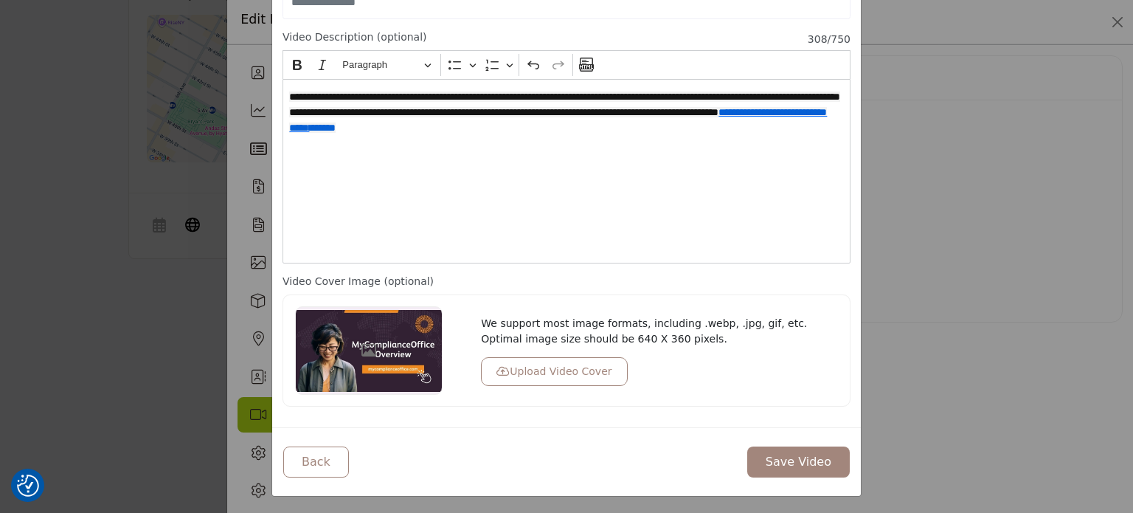
click at [789, 465] on button "Save Video" at bounding box center [798, 461] width 103 height 31
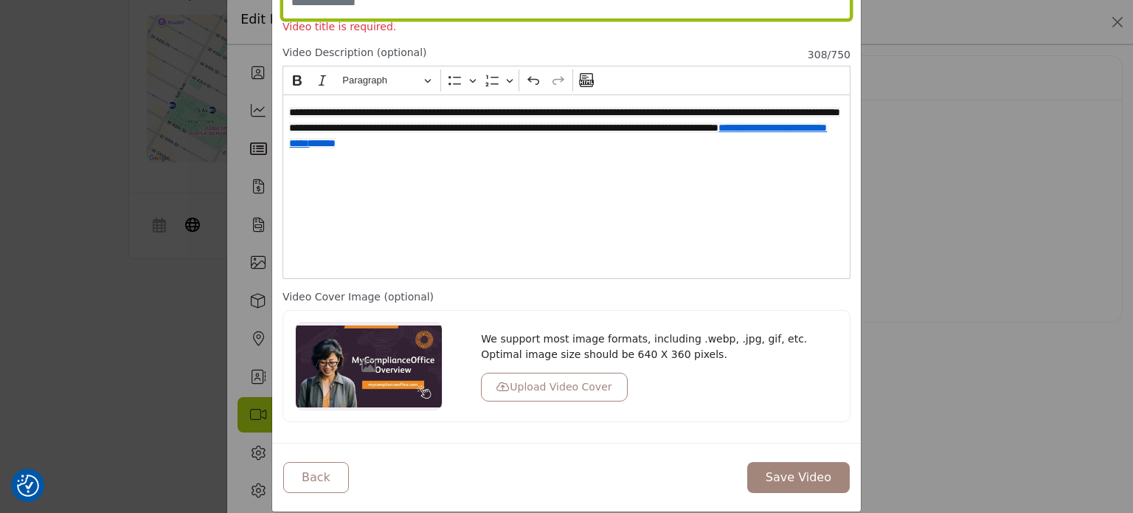
click at [487, 8] on input "Enter Video Title" at bounding box center [567, 3] width 568 height 32
paste input "**********"
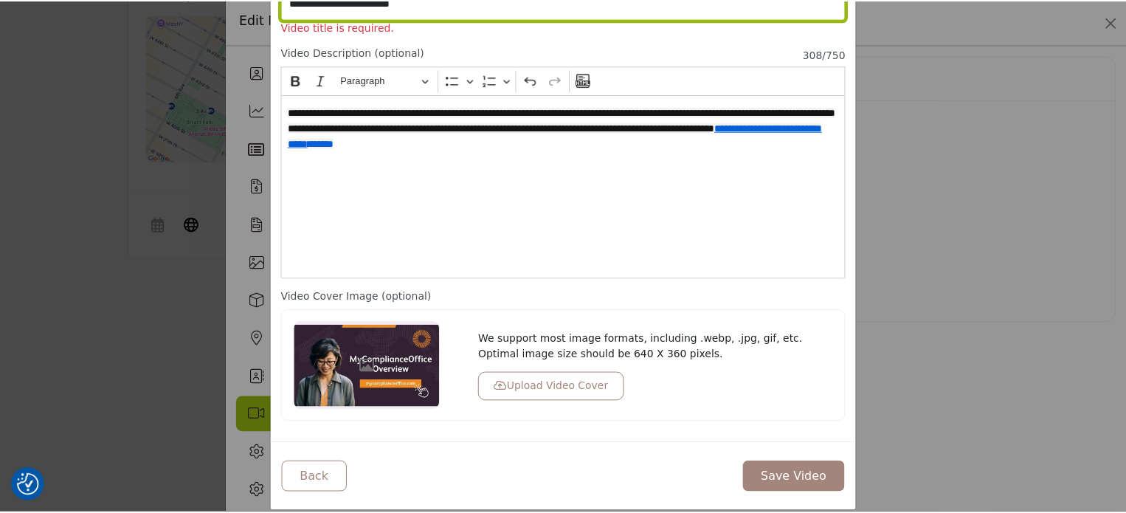
scroll to position [124, 0]
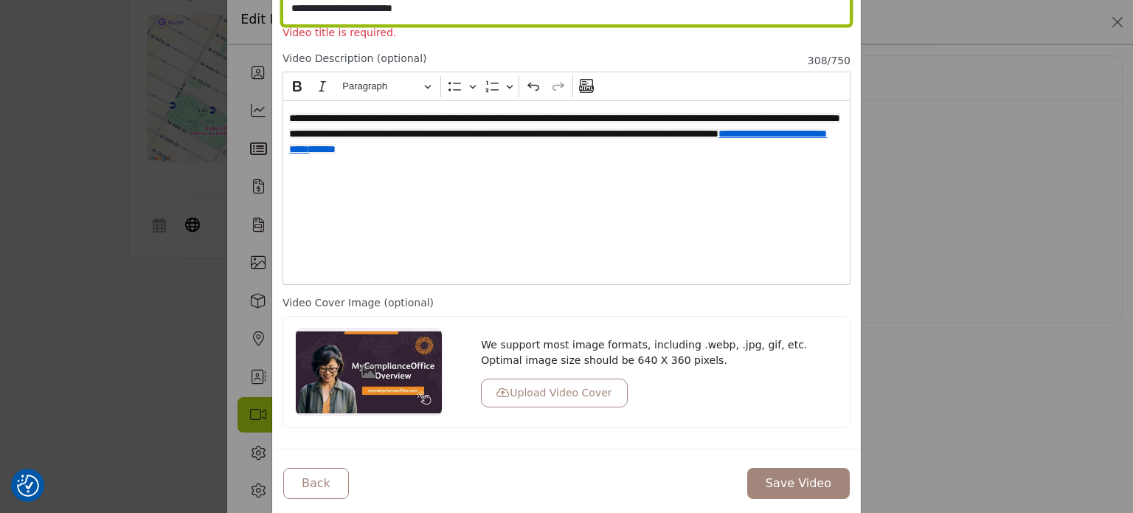
type input "**********"
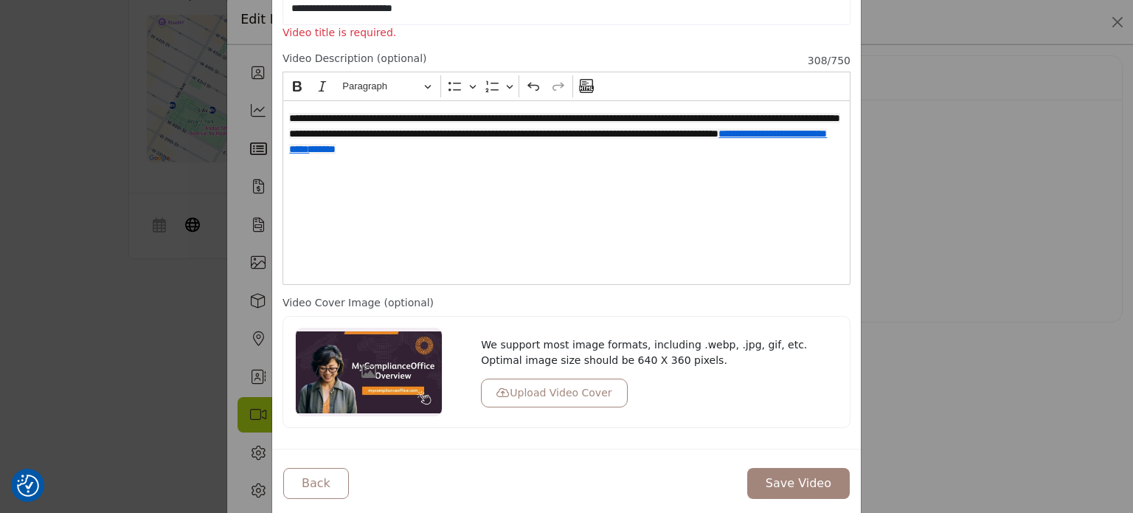
click at [758, 468] on button "Save Video" at bounding box center [798, 483] width 103 height 31
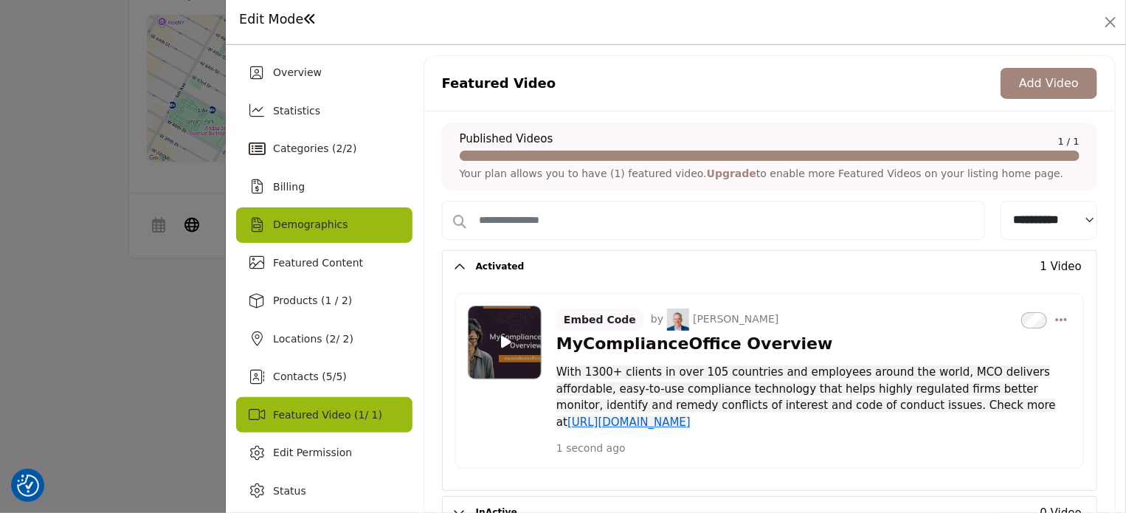
click at [356, 230] on div "Demographics" at bounding box center [324, 224] width 176 height 35
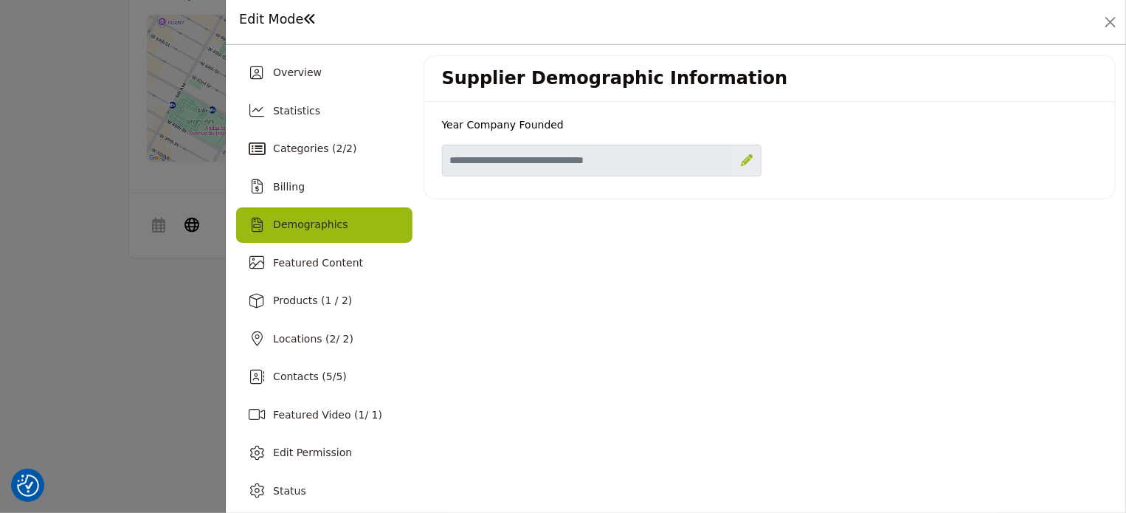
click at [735, 156] on div at bounding box center [746, 160] width 26 height 30
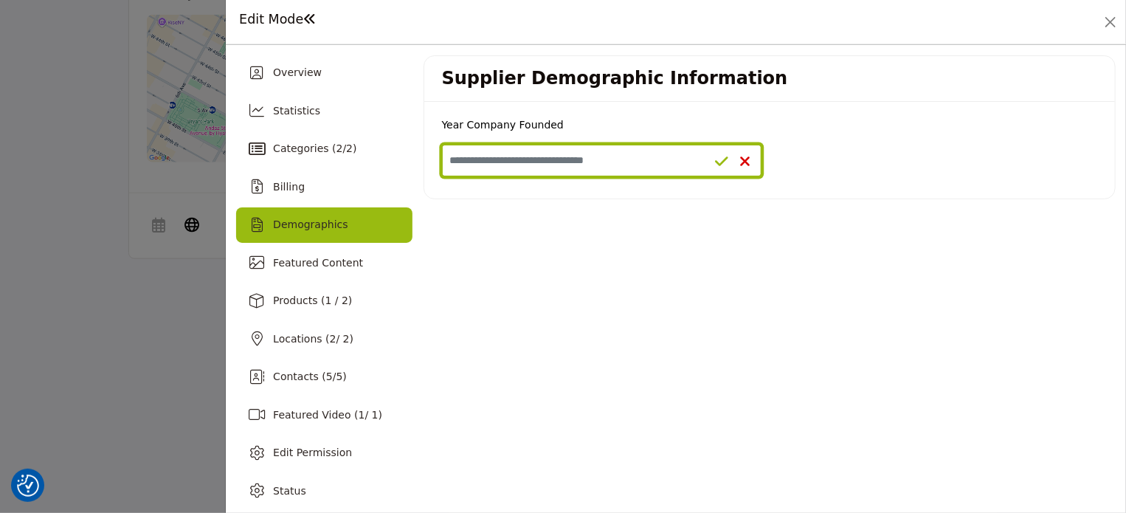
click at [641, 161] on input "Enter value for Year Company Founded" at bounding box center [602, 161] width 320 height 32
type input "****"
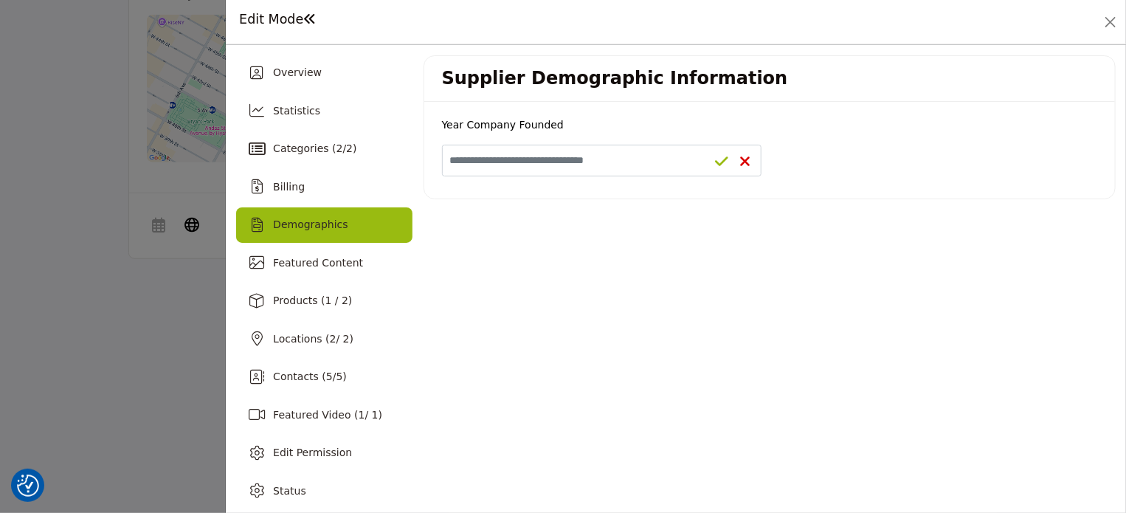
click at [717, 164] on icon at bounding box center [721, 161] width 13 height 15
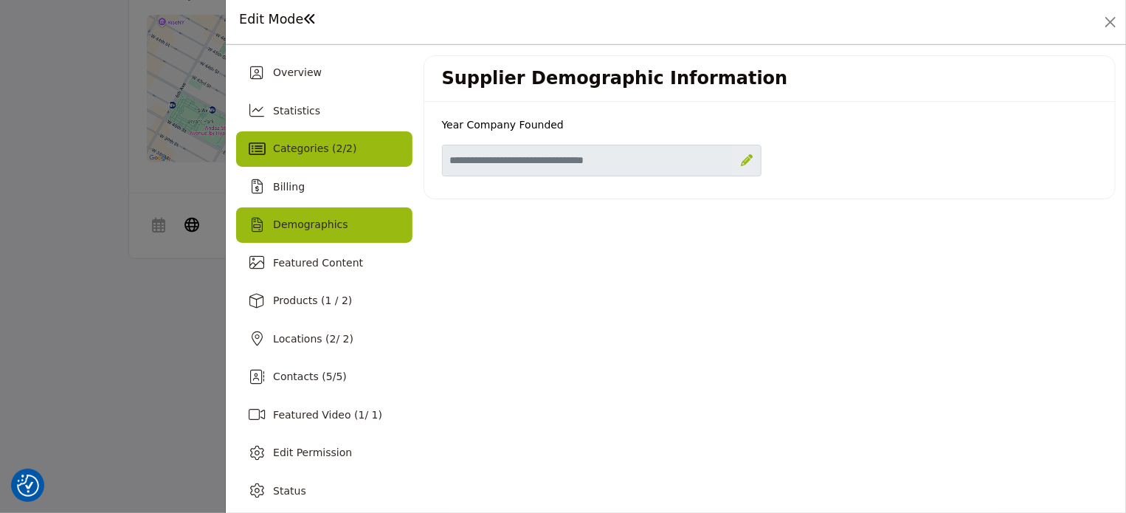
click at [341, 151] on span "Categories ( 2 / 2 )" at bounding box center [314, 148] width 83 height 12
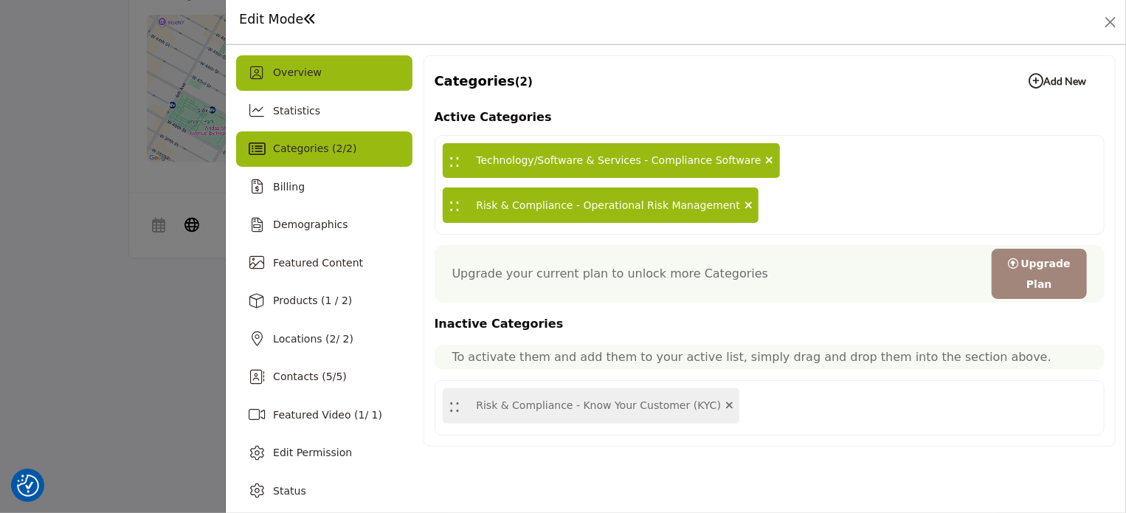
click at [288, 80] on div "Overview" at bounding box center [297, 72] width 49 height 15
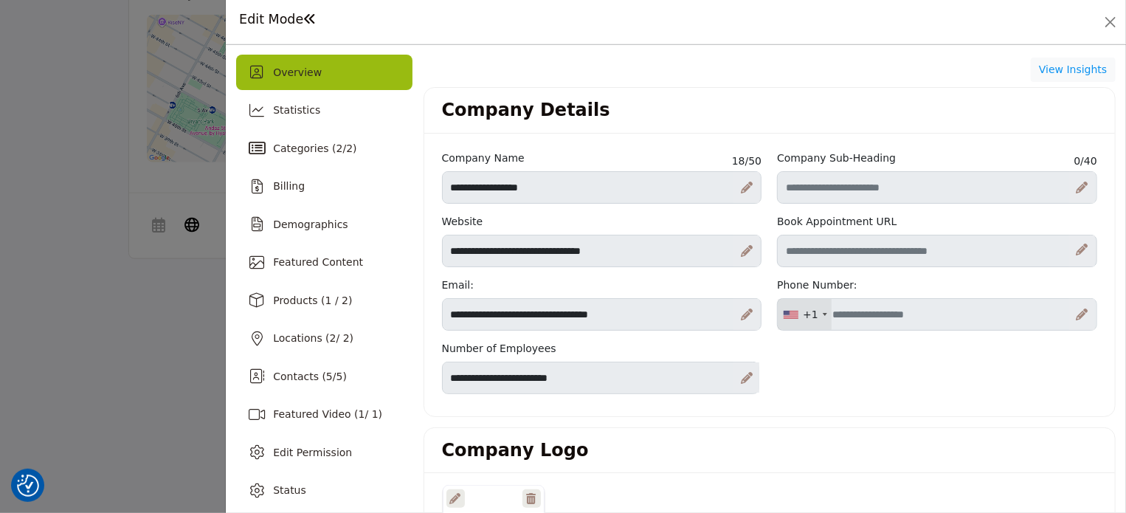
click at [741, 315] on icon at bounding box center [747, 314] width 12 height 12
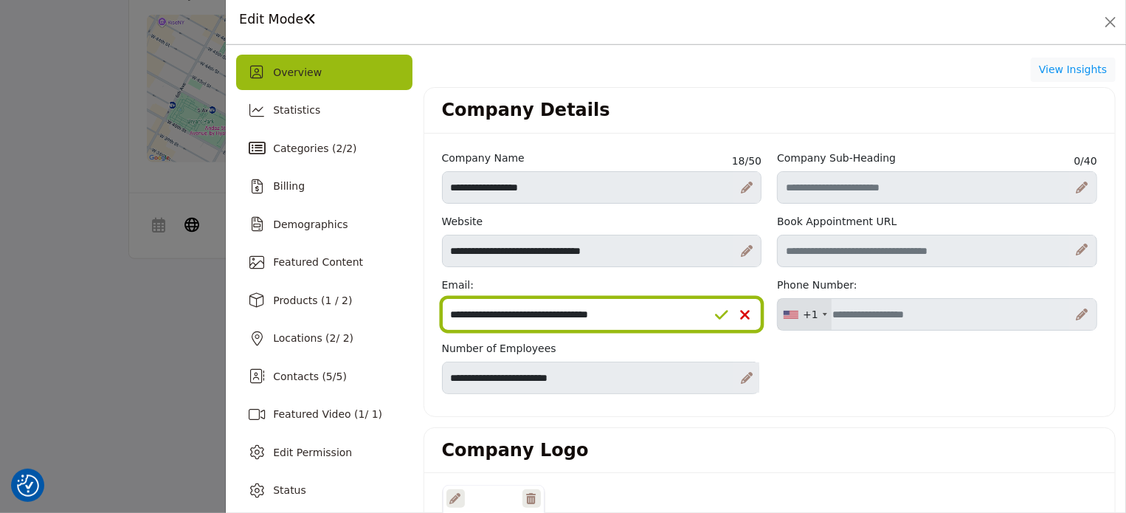
click at [637, 310] on input "**********" at bounding box center [602, 314] width 320 height 32
paste input "Email Address"
type input "**********"
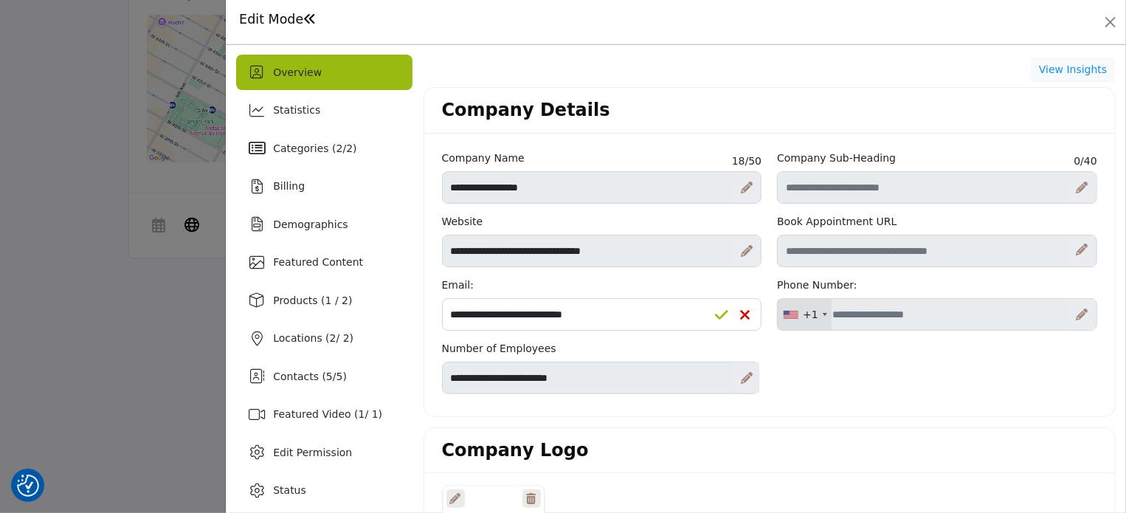
click at [715, 312] on icon at bounding box center [721, 315] width 13 height 15
click at [738, 383] on div at bounding box center [746, 377] width 26 height 30
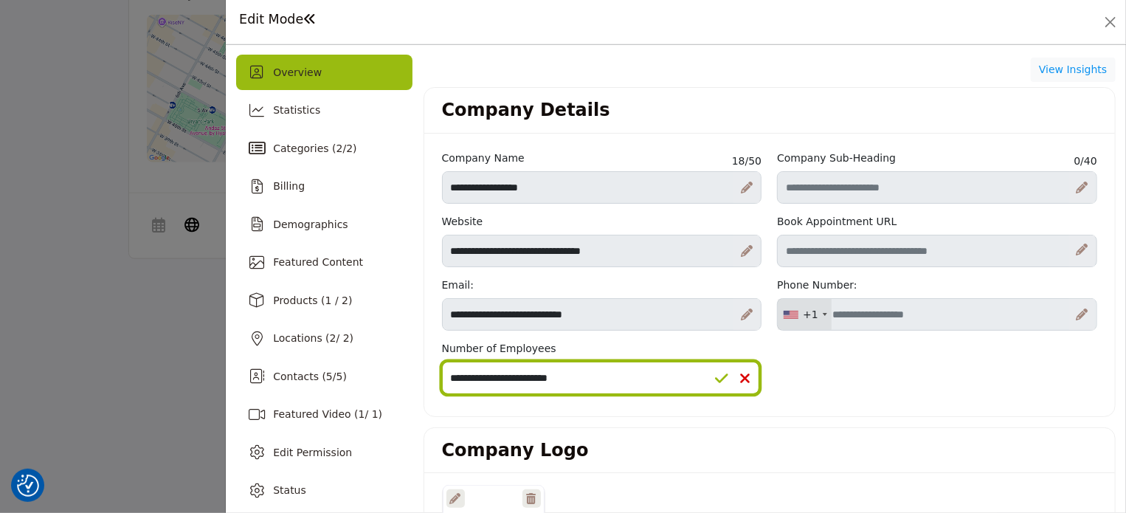
click at [654, 365] on select "**********" at bounding box center [600, 377] width 317 height 32
select select "*******"
click at [442, 361] on select "**********" at bounding box center [600, 377] width 317 height 32
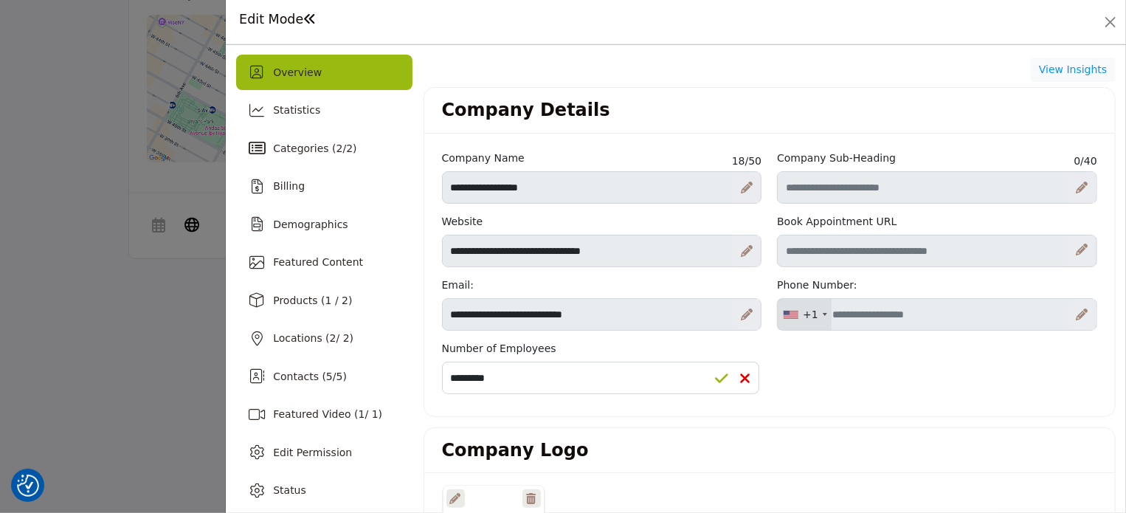
click at [715, 375] on icon at bounding box center [721, 378] width 13 height 15
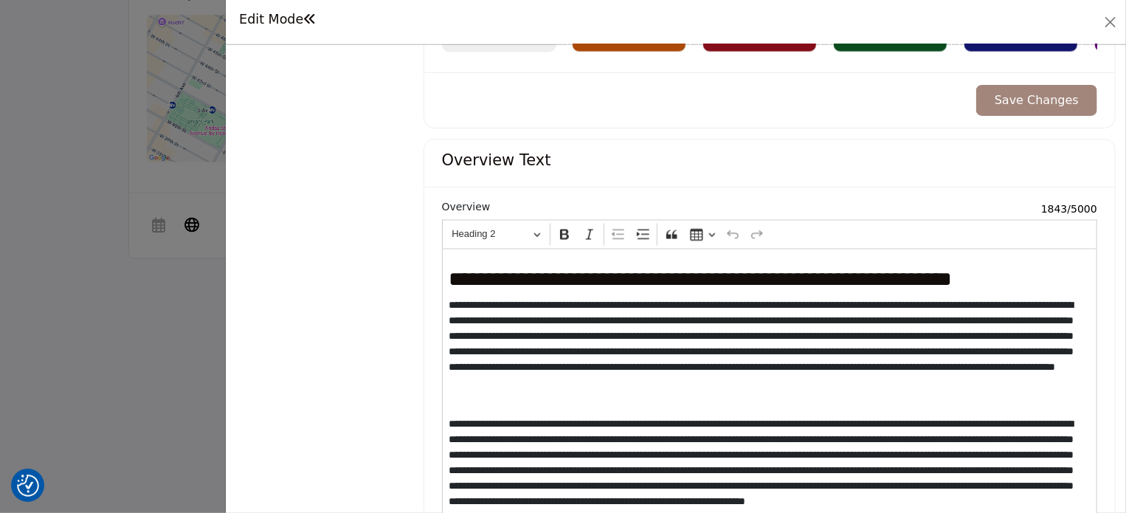
scroll to position [1337, 0]
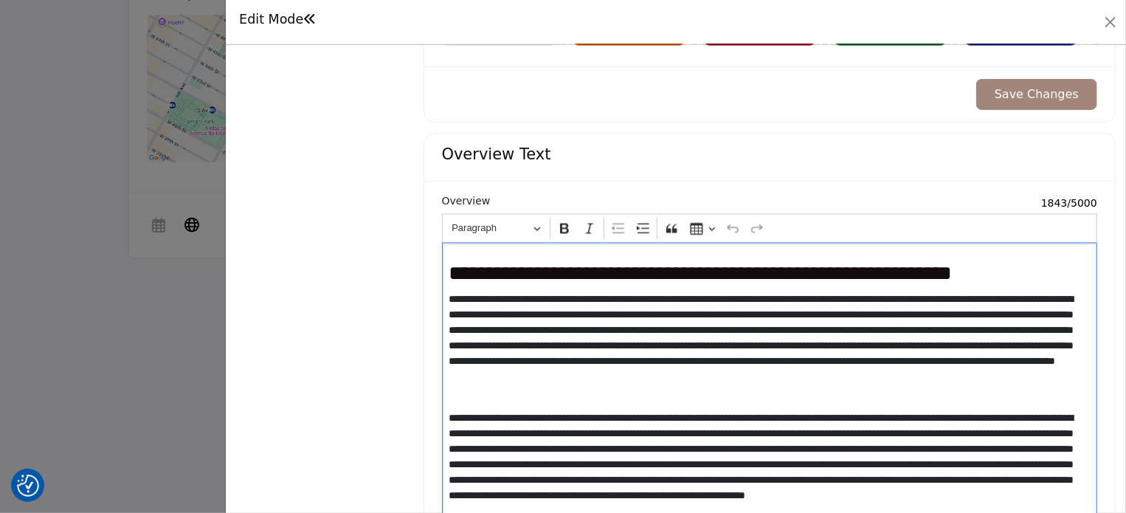
click at [762, 399] on div "**********" at bounding box center [769, 446] width 655 height 406
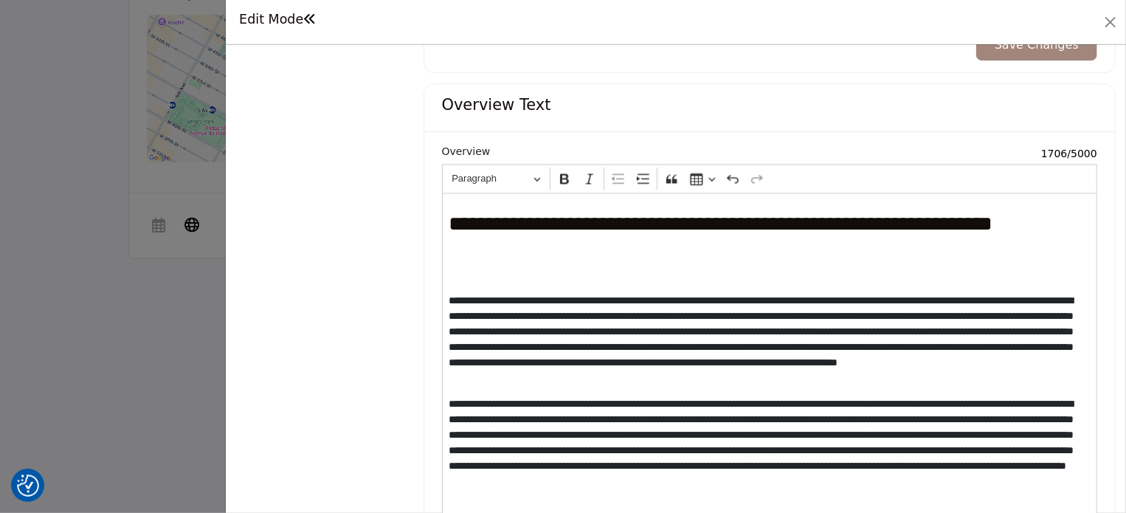
scroll to position [1614, 0]
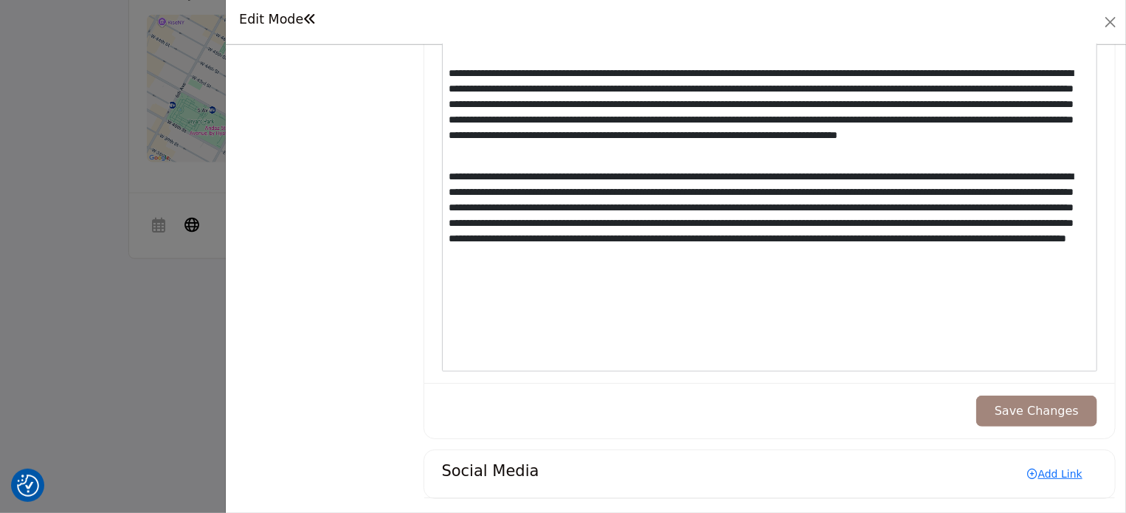
click at [1045, 408] on button "Save Changes" at bounding box center [1036, 410] width 121 height 31
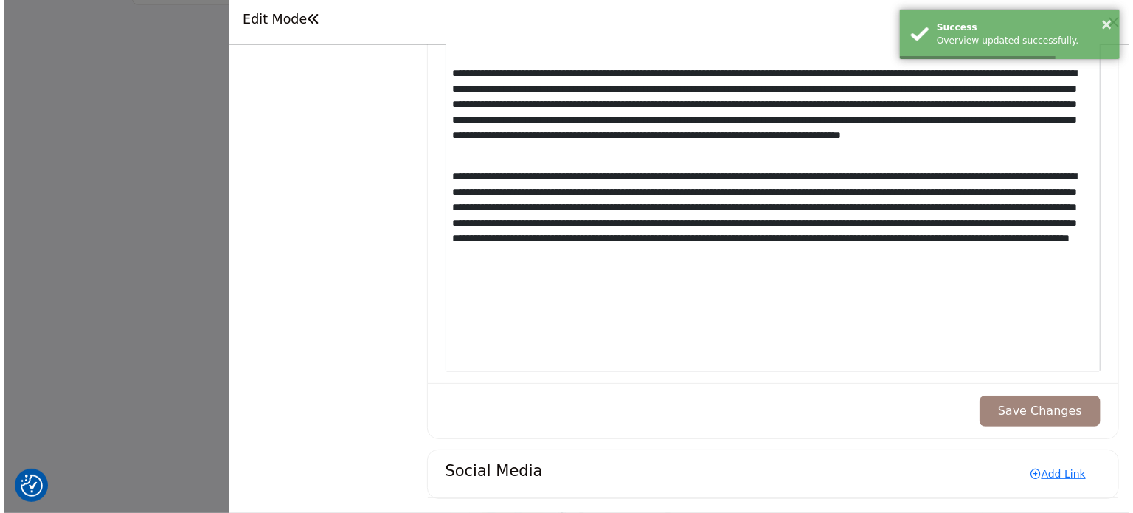
scroll to position [1000, 0]
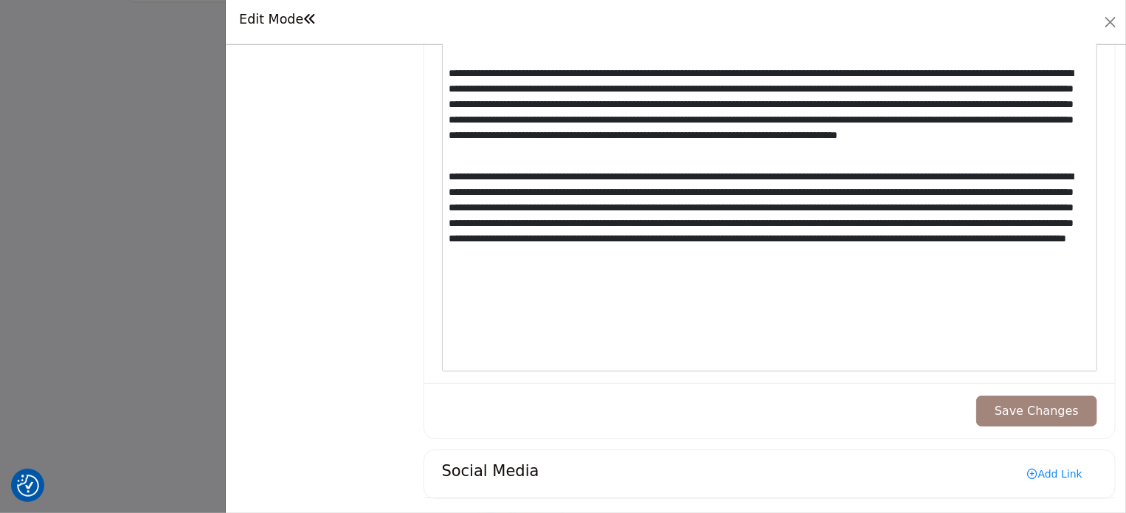
click at [1042, 462] on link "Add Link" at bounding box center [1055, 474] width 84 height 24
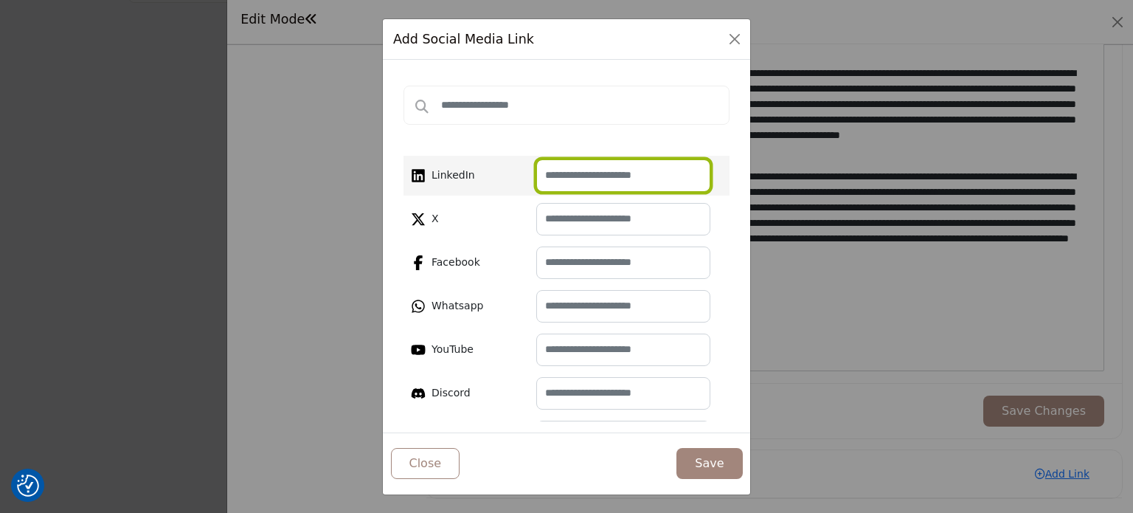
click at [559, 169] on input "text" at bounding box center [623, 175] width 174 height 32
paste input "**********"
type input "**********"
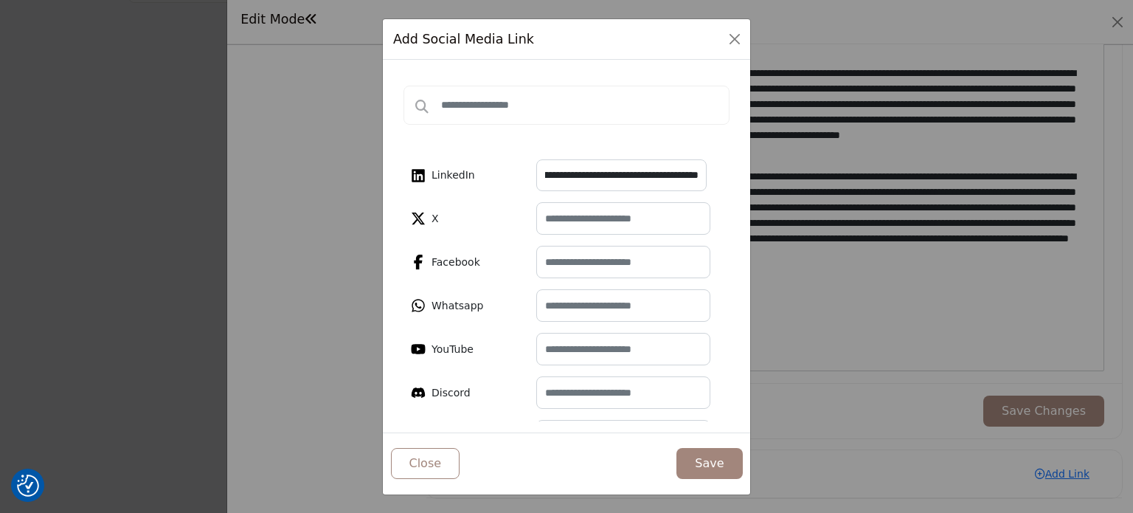
scroll to position [0, 0]
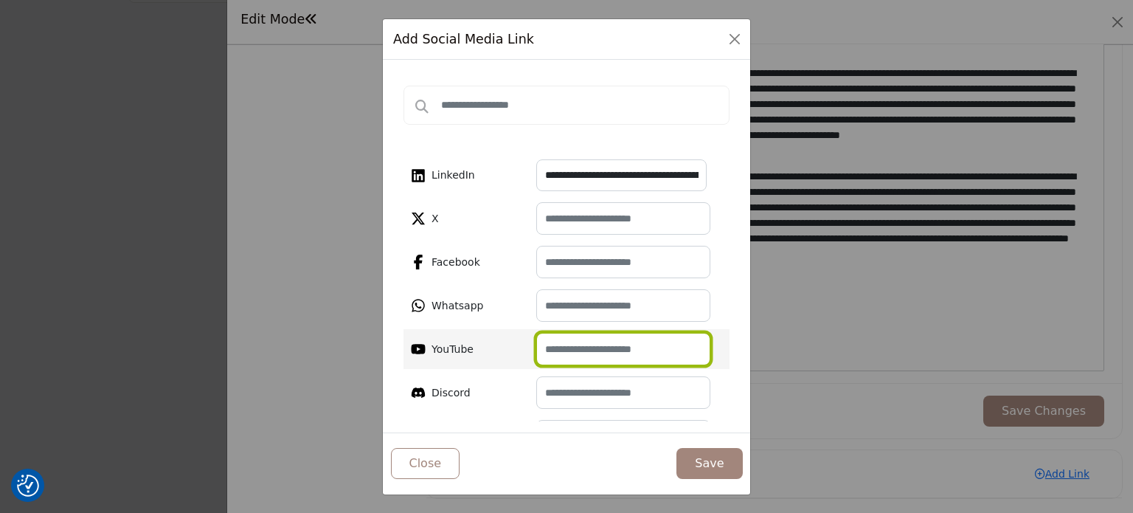
click at [578, 353] on input "text" at bounding box center [623, 349] width 174 height 32
paste input "**********"
type input "**********"
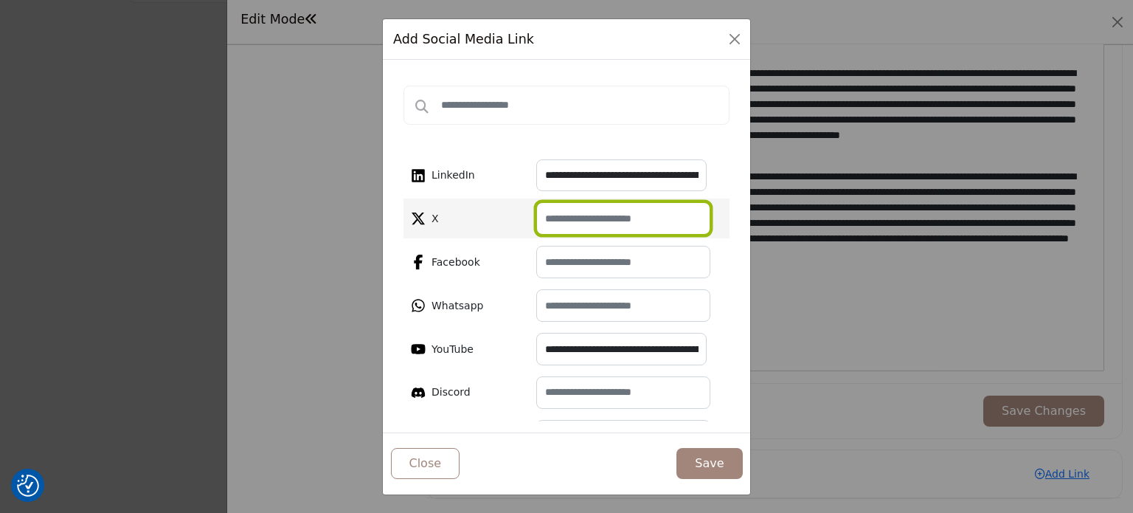
click at [605, 227] on input "text" at bounding box center [623, 218] width 174 height 32
paste input "**********"
type input "**********"
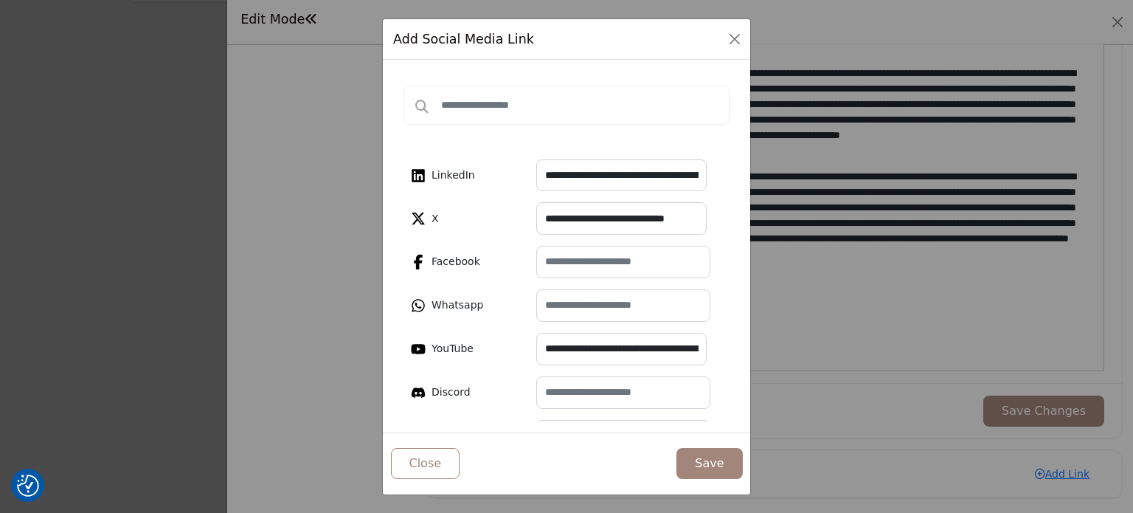
scroll to position [0, 0]
click at [710, 468] on button "Save" at bounding box center [709, 463] width 66 height 31
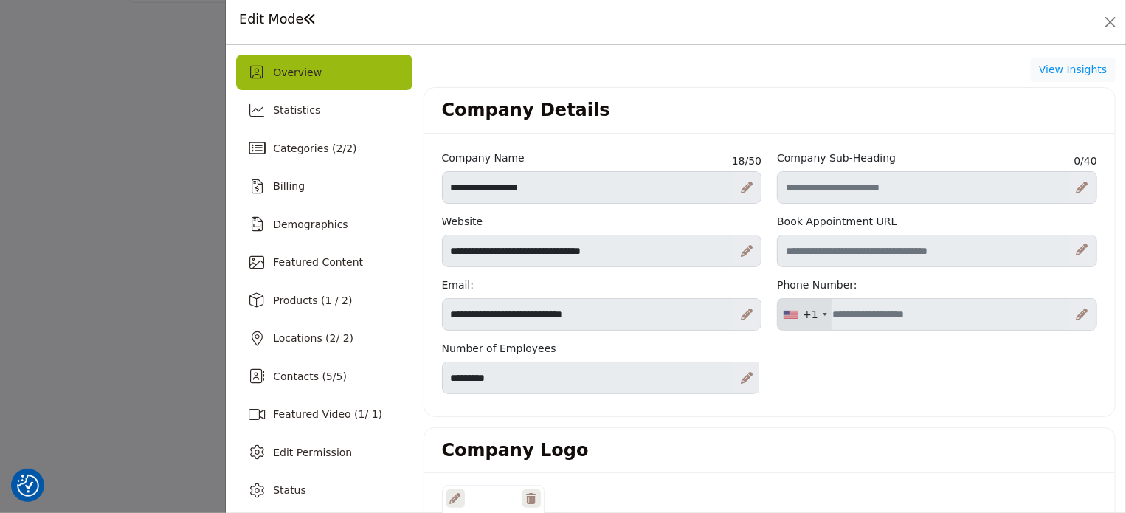
click at [141, 186] on div at bounding box center [563, 256] width 1126 height 513
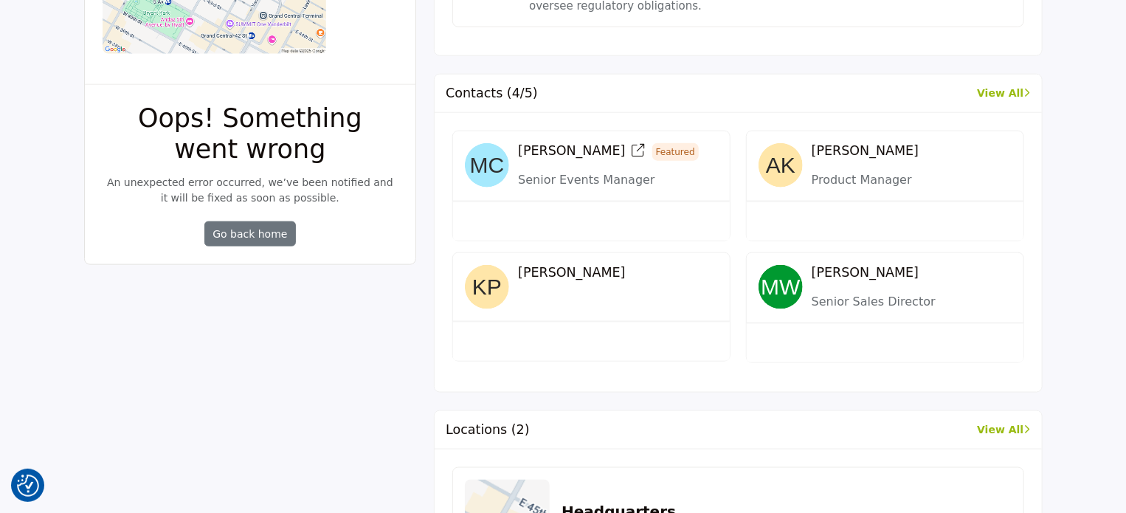
scroll to position [851, 0]
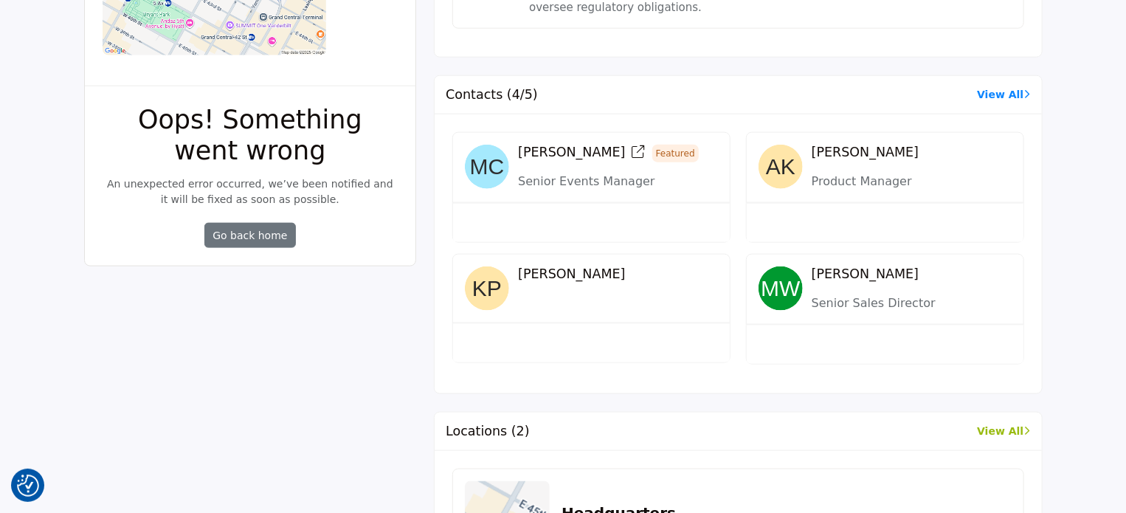
click at [1003, 87] on link "View All" at bounding box center [1003, 94] width 53 height 15
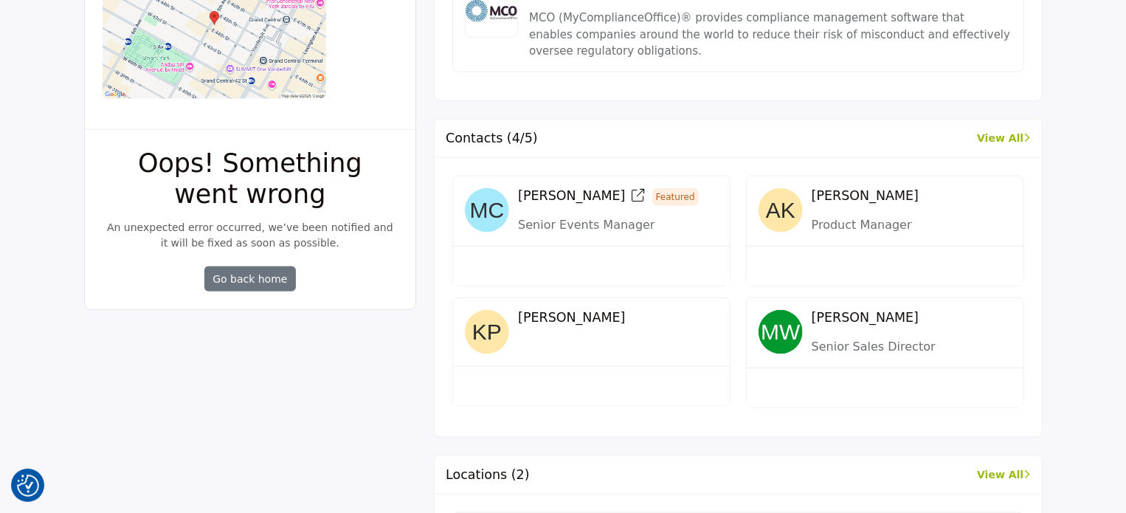
scroll to position [807, 0]
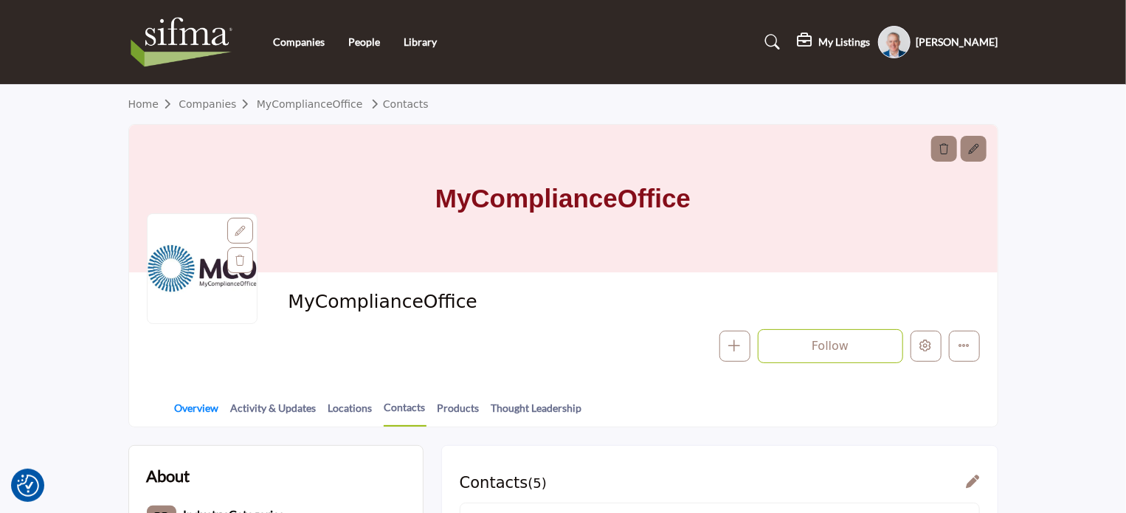
click at [199, 403] on link "Overview" at bounding box center [197, 413] width 46 height 26
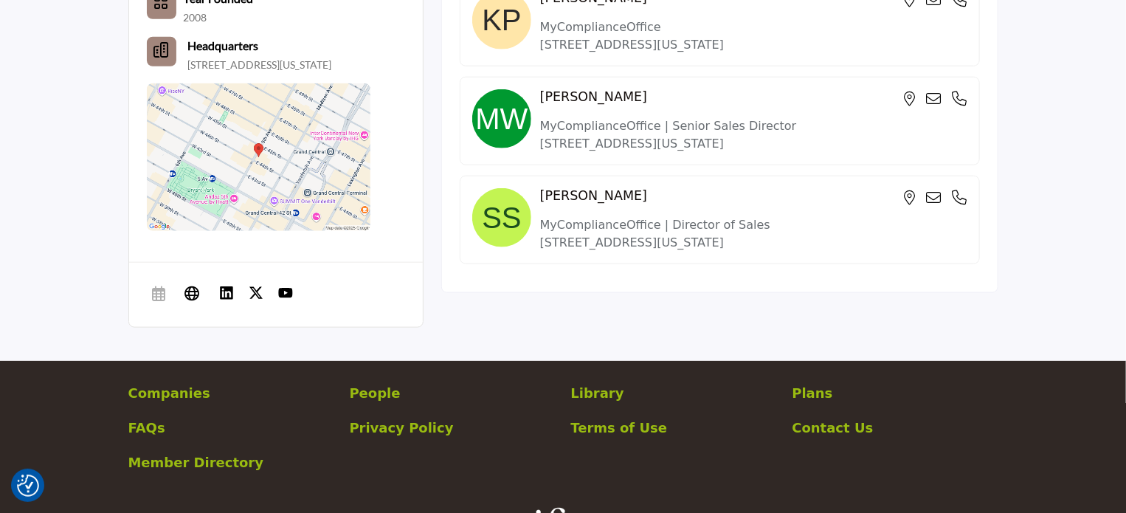
scroll to position [727, 0]
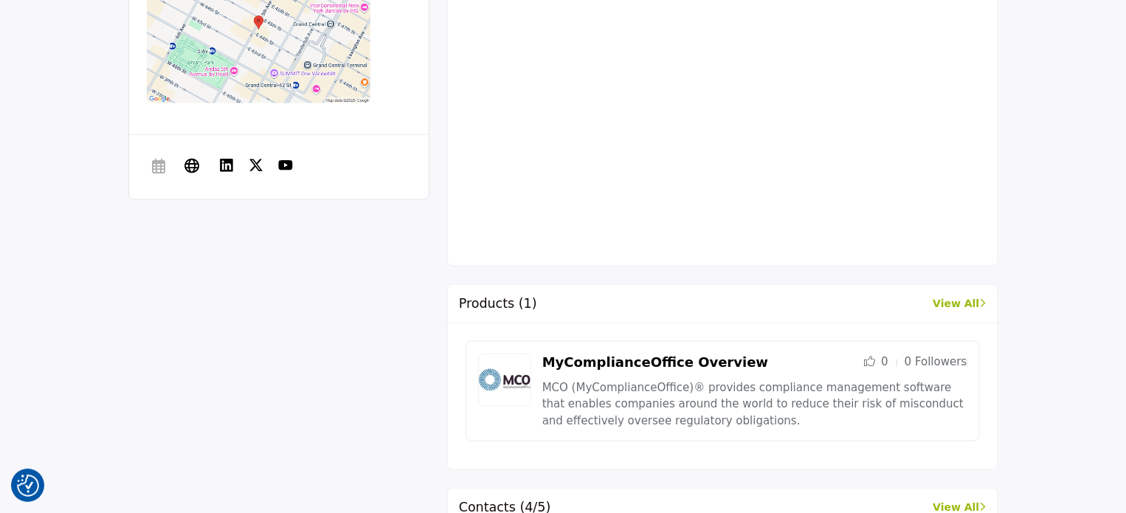
scroll to position [857, 0]
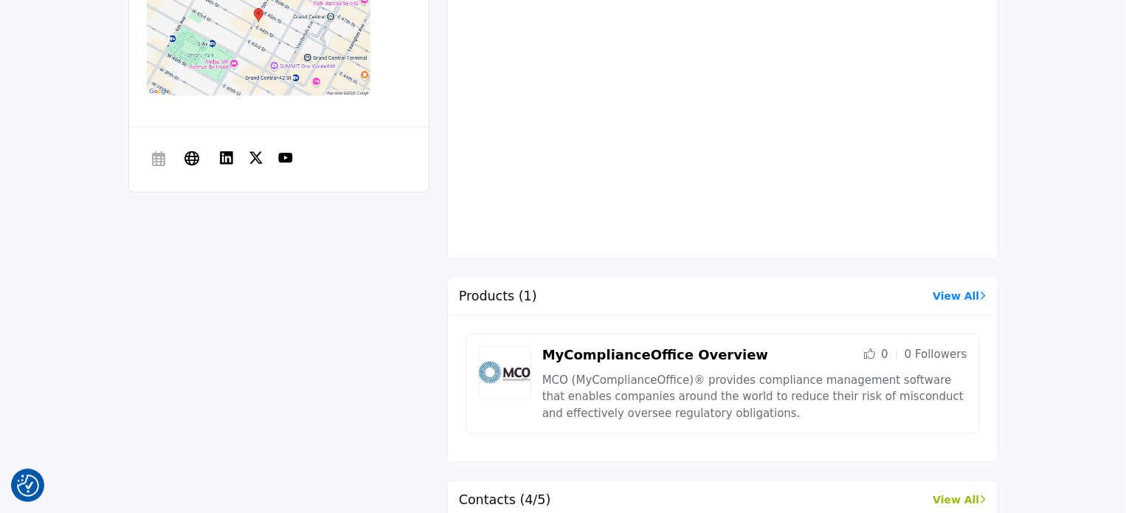
click at [949, 291] on link "View All" at bounding box center [958, 295] width 53 height 15
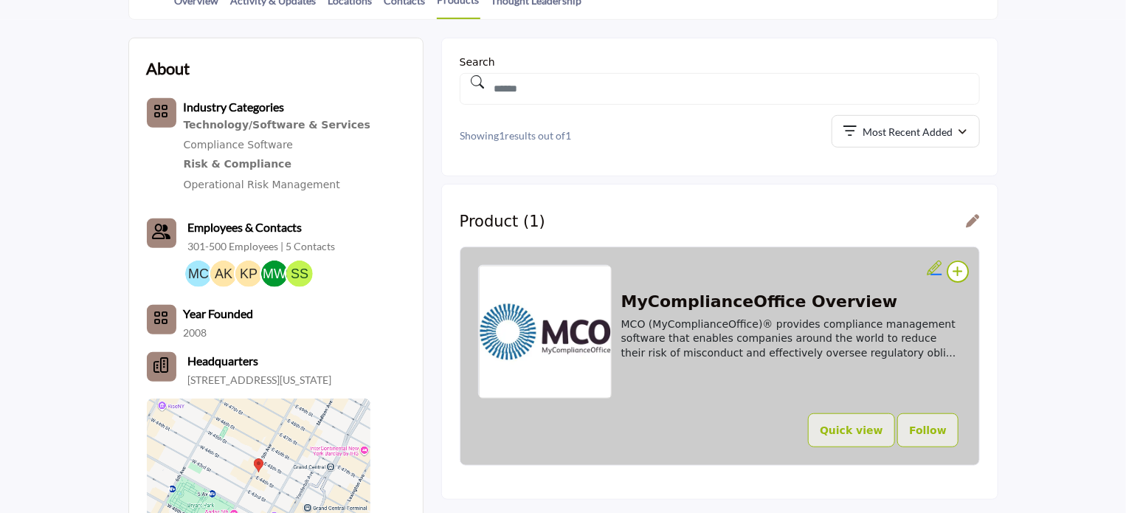
scroll to position [407, 0]
click at [791, 305] on h2 "MyComplianceOffice Overview" at bounding box center [791, 301] width 340 height 19
